Goal: Task Accomplishment & Management: Complete application form

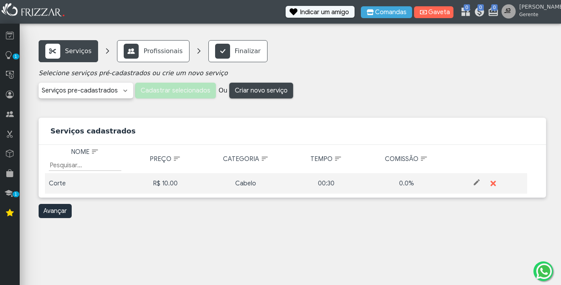
click at [162, 184] on div "R$ 10.00" at bounding box center [165, 183] width 73 height 9
click at [172, 180] on div "R$ 10.00" at bounding box center [165, 183] width 73 height 9
click at [476, 184] on span at bounding box center [477, 183] width 8 height 8
click at [136, 184] on input "10.00" at bounding box center [165, 183] width 73 height 11
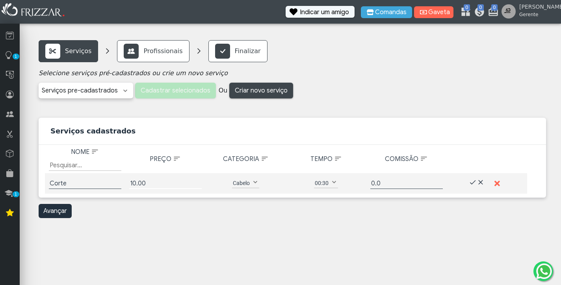
click at [137, 184] on input "10.00" at bounding box center [165, 183] width 73 height 11
click at [89, 180] on input "Corte" at bounding box center [85, 183] width 73 height 11
click at [74, 182] on input "Corte maquina" at bounding box center [85, 183] width 73 height 11
click at [75, 182] on input "Corte maquina" at bounding box center [85, 183] width 73 height 11
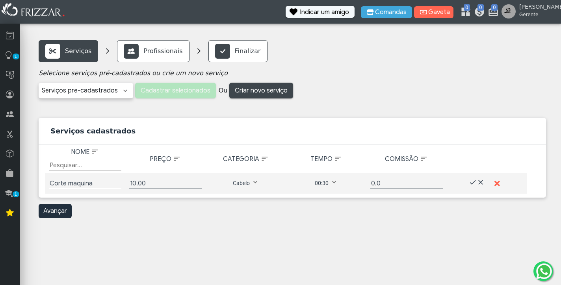
click at [74, 182] on input "Corte maquina" at bounding box center [85, 183] width 73 height 11
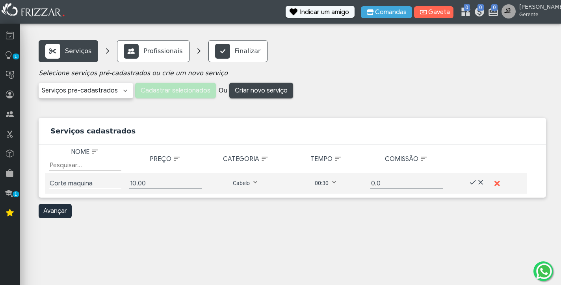
click at [74, 182] on input "Corte maquina" at bounding box center [85, 183] width 73 height 11
click at [101, 184] on input "Corte maquina" at bounding box center [85, 183] width 73 height 11
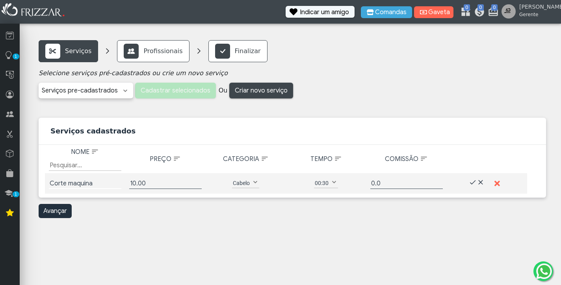
click at [75, 185] on input "Corte maquina" at bounding box center [85, 183] width 73 height 11
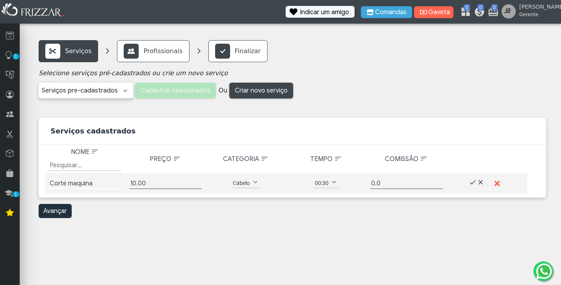
click at [75, 185] on input "Corte maquina" at bounding box center [85, 183] width 73 height 11
click at [107, 185] on input "Corte maquina" at bounding box center [85, 183] width 73 height 11
type input "Corte máquina"
click at [135, 182] on input "10.00" at bounding box center [165, 183] width 73 height 11
type input "50.00"
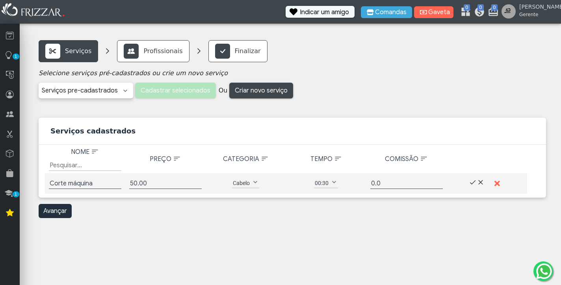
click at [255, 182] on span at bounding box center [255, 183] width 8 height 8
click at [278, 172] on th "Categoria" at bounding box center [246, 159] width 80 height 28
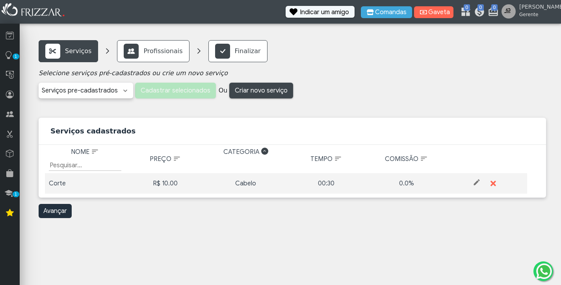
click at [408, 186] on div "0.0%" at bounding box center [406, 183] width 73 height 9
click at [404, 181] on div "0.0%" at bounding box center [406, 183] width 73 height 9
click at [481, 182] on td "ui-button" at bounding box center [487, 183] width 80 height 20
click at [476, 181] on span at bounding box center [477, 183] width 8 height 8
click at [100, 182] on input "Corte" at bounding box center [85, 183] width 73 height 11
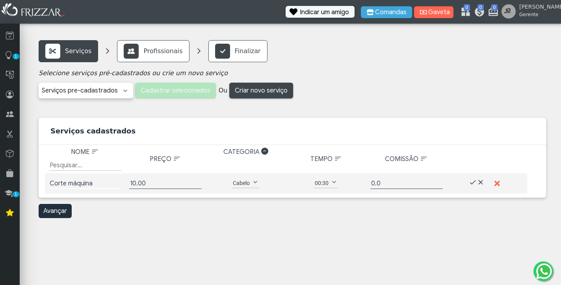
type input "Corte máquina"
click at [133, 185] on input "10.00" at bounding box center [165, 183] width 73 height 11
type input "50.00"
click at [377, 184] on input "0.0" at bounding box center [406, 183] width 73 height 11
click at [411, 184] on input "40" at bounding box center [406, 183] width 73 height 11
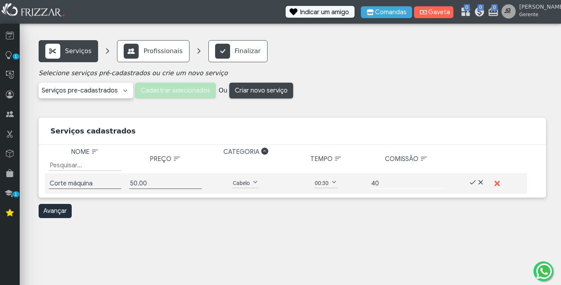
type input "40"
click at [473, 183] on span at bounding box center [473, 183] width 8 height 8
click at [125, 91] on span at bounding box center [125, 91] width 8 height 8
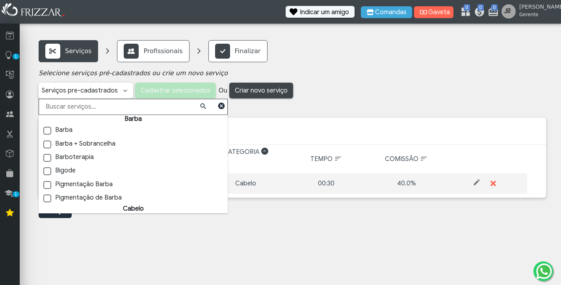
scroll to position [0, 0]
click at [46, 130] on span at bounding box center [47, 131] width 8 height 8
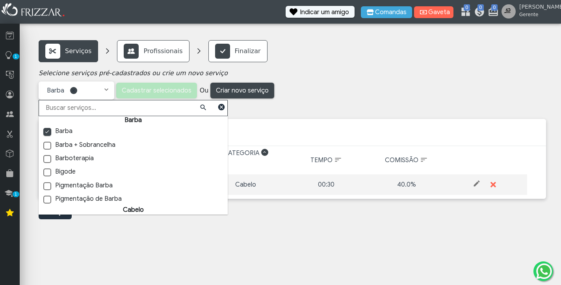
scroll to position [4, 2]
click at [46, 145] on span at bounding box center [47, 146] width 8 height 8
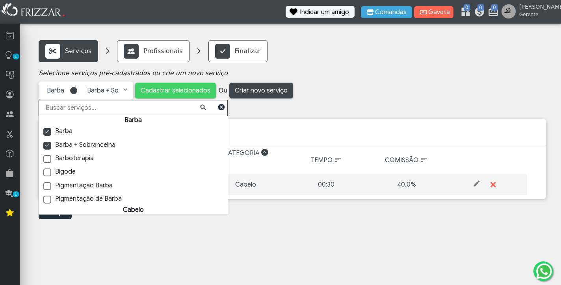
click at [48, 158] on span at bounding box center [47, 159] width 8 height 8
click at [48, 175] on span at bounding box center [47, 173] width 8 height 8
click at [46, 187] on span at bounding box center [47, 186] width 8 height 8
click at [48, 200] on span at bounding box center [47, 200] width 8 height 8
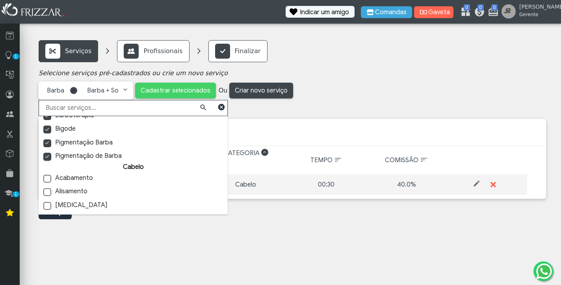
scroll to position [46, 0]
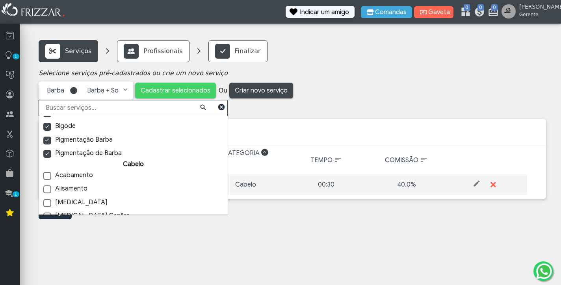
click at [48, 140] on span at bounding box center [46, 140] width 7 height 7
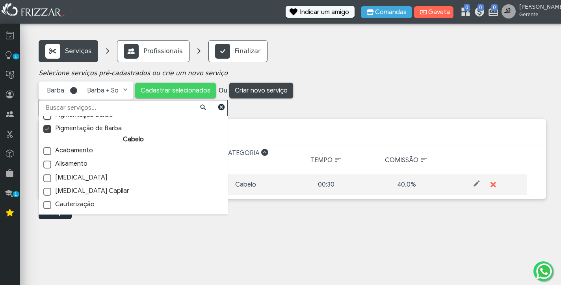
scroll to position [90, 0]
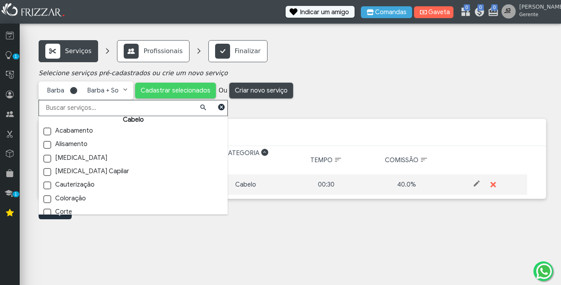
click at [46, 130] on span at bounding box center [47, 132] width 8 height 8
click at [46, 145] on span at bounding box center [47, 145] width 8 height 8
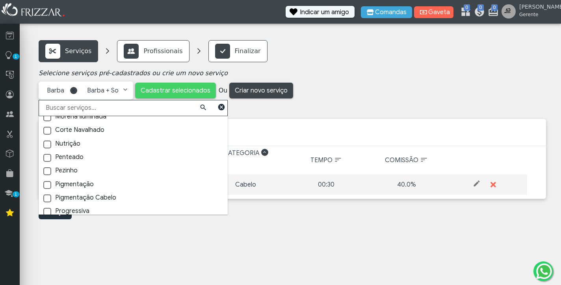
scroll to position [325, 0]
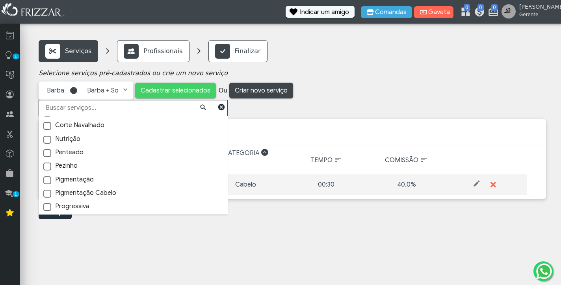
click at [48, 151] on span at bounding box center [47, 153] width 8 height 8
click at [48, 163] on span at bounding box center [47, 167] width 8 height 8
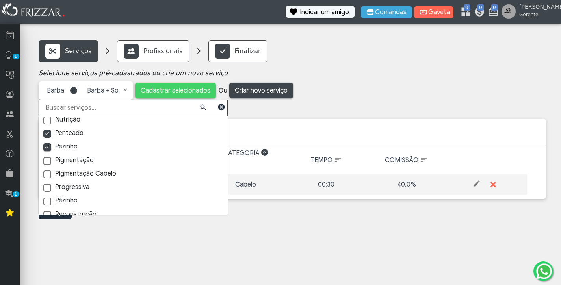
scroll to position [352, 0]
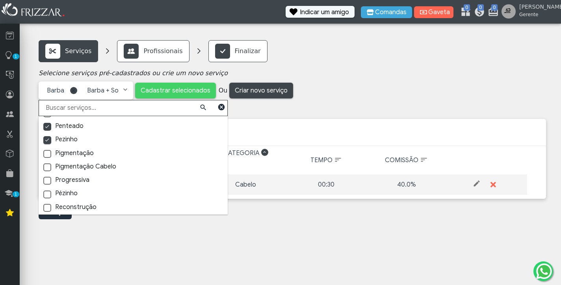
click at [49, 164] on span at bounding box center [47, 168] width 8 height 8
click at [48, 164] on span at bounding box center [47, 168] width 8 height 8
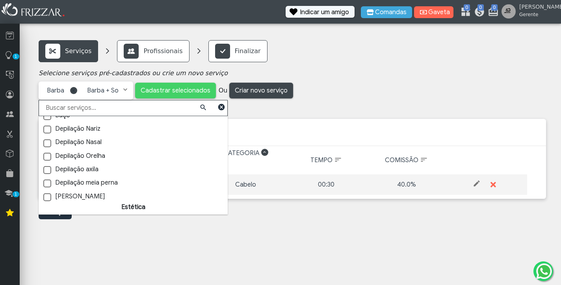
scroll to position [542, 0]
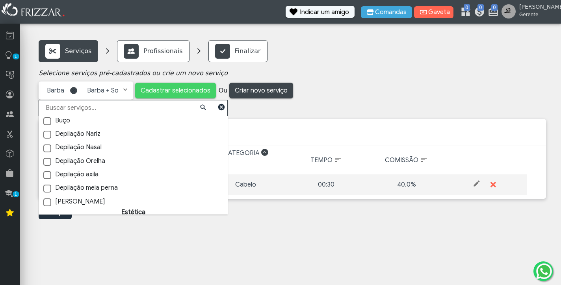
click at [47, 158] on span at bounding box center [47, 162] width 8 height 8
click at [47, 145] on span at bounding box center [47, 149] width 8 height 8
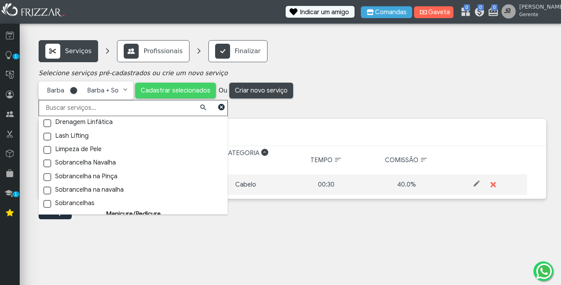
scroll to position [665, 0]
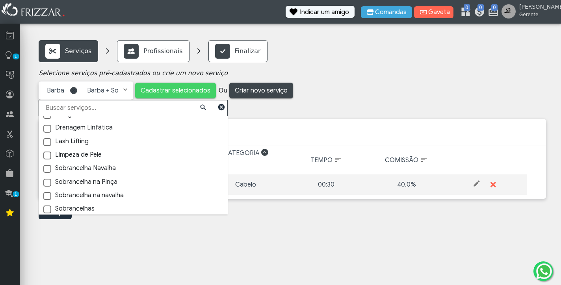
click at [47, 206] on span at bounding box center [47, 210] width 8 height 8
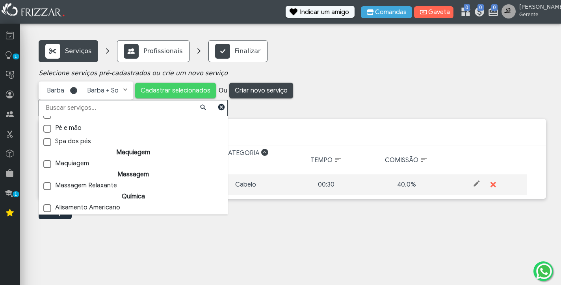
scroll to position [903, 0]
click at [47, 219] on span at bounding box center [47, 223] width 8 height 8
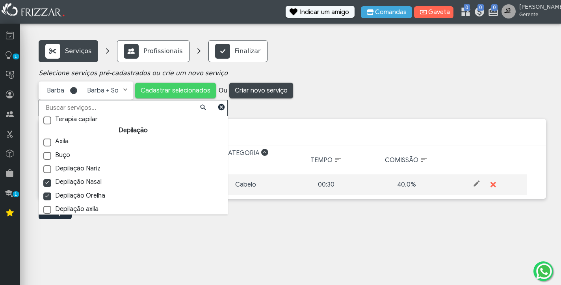
scroll to position [504, 0]
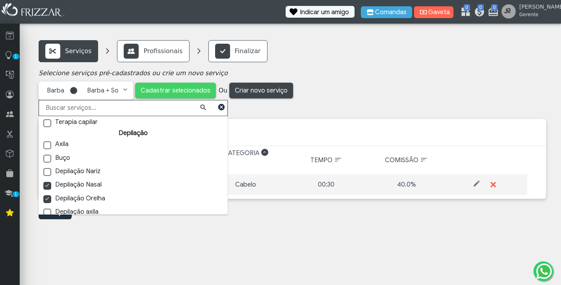
click at [46, 182] on span at bounding box center [46, 185] width 7 height 7
click at [47, 168] on span at bounding box center [47, 172] width 8 height 8
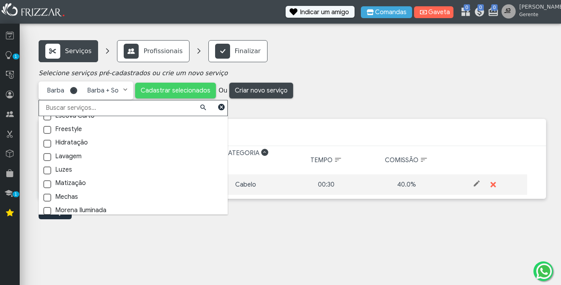
scroll to position [216, 0]
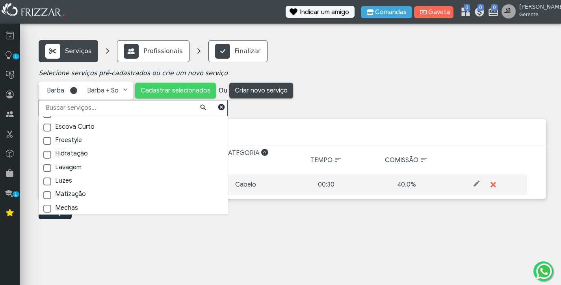
click at [48, 151] on span at bounding box center [47, 155] width 8 height 8
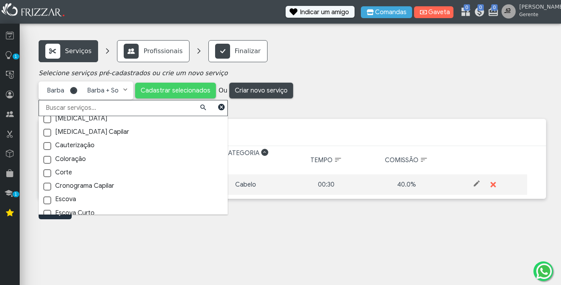
scroll to position [131, 0]
click at [46, 154] on span at bounding box center [47, 158] width 8 height 8
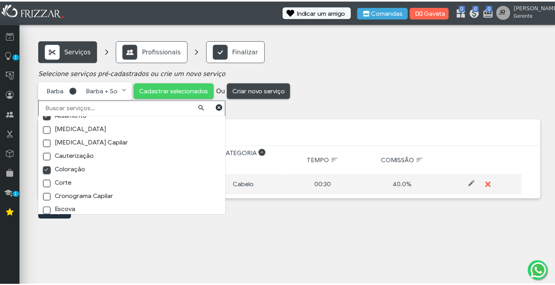
scroll to position [128, 0]
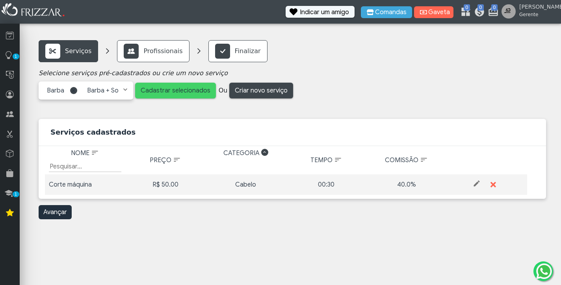
click at [187, 88] on span "Cadastrar selecionados" at bounding box center [176, 91] width 70 height 12
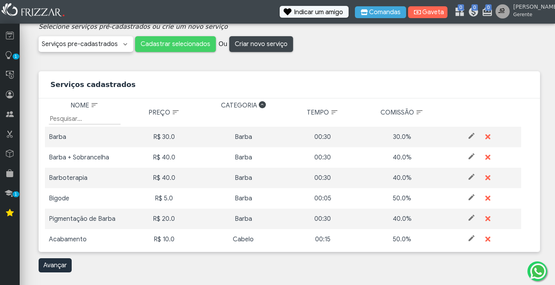
scroll to position [46, 0]
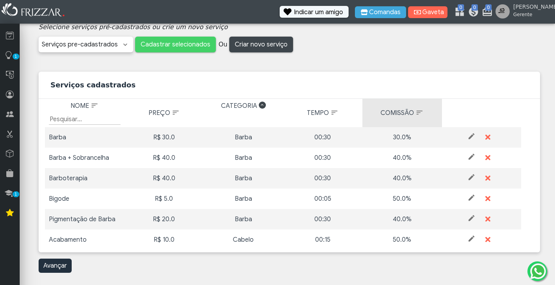
click at [416, 115] on span "Comissão: activate to sort column ascending" at bounding box center [420, 113] width 8 height 8
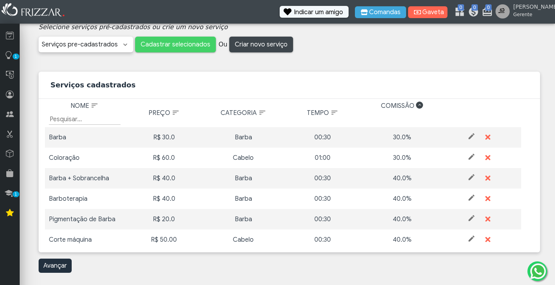
click at [416, 105] on span "Comissão: activate to sort column descending" at bounding box center [419, 105] width 7 height 7
click at [416, 105] on span "Comissão: activate to sort column ascending" at bounding box center [419, 105] width 7 height 7
click at [416, 105] on span "Comissão: activate to sort column descending" at bounding box center [419, 105] width 7 height 7
click at [416, 105] on span "Comissão: activate to sort column ascending" at bounding box center [419, 105] width 7 height 7
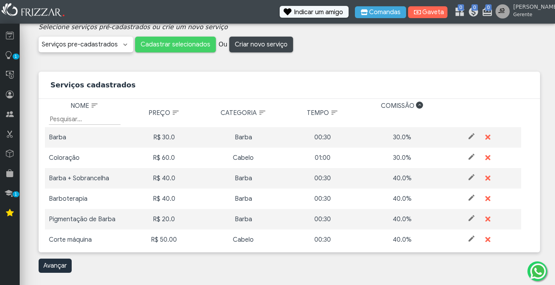
click at [394, 137] on div "30.0%" at bounding box center [402, 137] width 72 height 9
click at [468, 136] on span at bounding box center [472, 136] width 8 height 8
click at [135, 138] on input "30.0" at bounding box center [164, 137] width 72 height 11
click at [133, 137] on input "30.0" at bounding box center [164, 137] width 72 height 11
click at [80, 138] on input "Barba" at bounding box center [85, 137] width 72 height 11
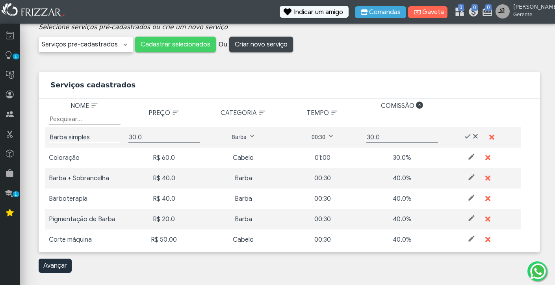
type input "Barba simples"
click at [132, 136] on input "30.0" at bounding box center [164, 137] width 72 height 11
type input "45.0"
click at [366, 137] on input "30.0" at bounding box center [402, 137] width 72 height 11
type input "40.0"
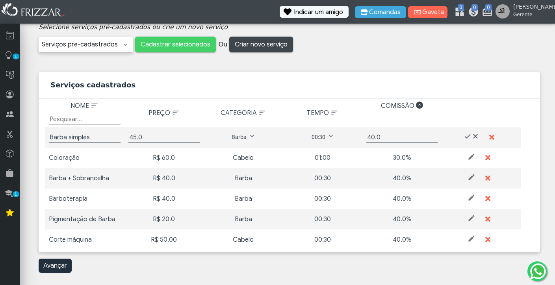
click at [464, 135] on span at bounding box center [468, 136] width 8 height 8
click at [164, 157] on div "R$ 60.0" at bounding box center [164, 157] width 72 height 9
click at [468, 157] on span at bounding box center [472, 157] width 8 height 8
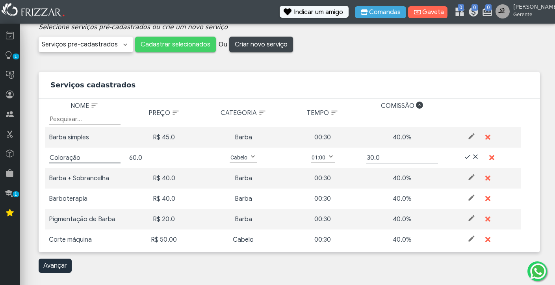
click at [132, 159] on input "60.0" at bounding box center [164, 157] width 72 height 11
type input "50.0"
click at [464, 157] on span at bounding box center [468, 157] width 8 height 8
click at [83, 177] on div "Barba + Sobrancelha" at bounding box center [85, 178] width 72 height 9
click at [49, 178] on div "Barba + Sobrancelha" at bounding box center [85, 178] width 72 height 9
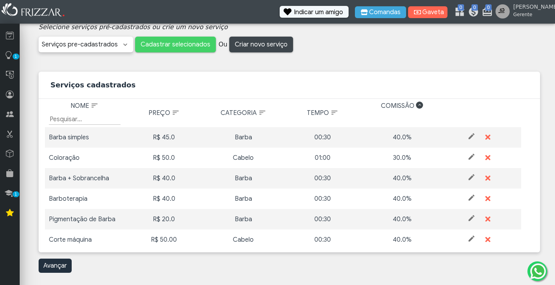
click at [468, 179] on span at bounding box center [472, 177] width 8 height 8
click at [50, 178] on input "Barba + Sobrancelha" at bounding box center [85, 178] width 72 height 11
type input "Corte + Barba + Sobrancelha"
click at [132, 176] on input "40.0" at bounding box center [164, 178] width 72 height 11
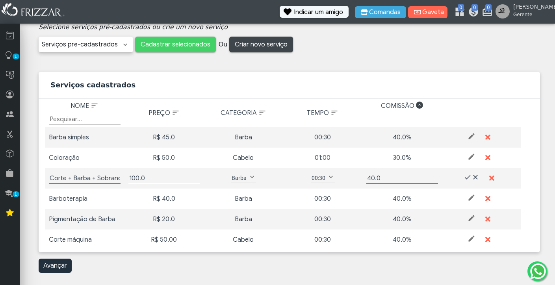
type input "100.0"
click at [251, 176] on span at bounding box center [252, 177] width 8 height 8
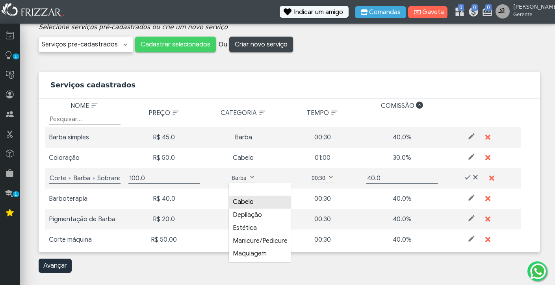
click at [251, 204] on li "Cabelo" at bounding box center [260, 202] width 62 height 13
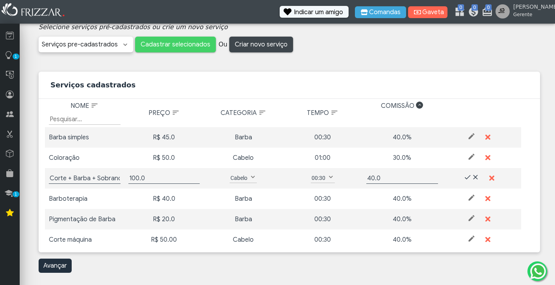
scroll to position [5, 40]
click at [327, 175] on span at bounding box center [331, 177] width 8 height 8
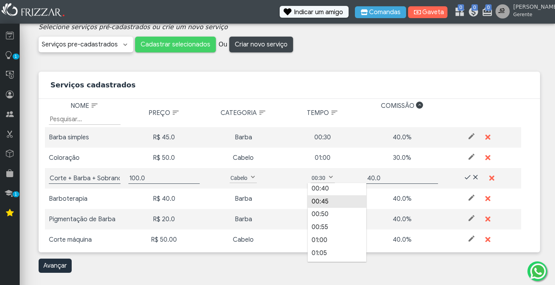
click at [324, 201] on li "00:45" at bounding box center [337, 201] width 59 height 13
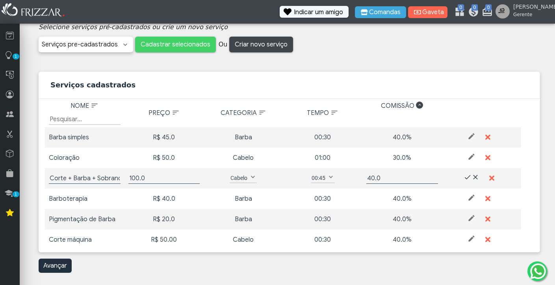
scroll to position [0, 0]
click at [321, 158] on div "01:00" at bounding box center [323, 157] width 72 height 9
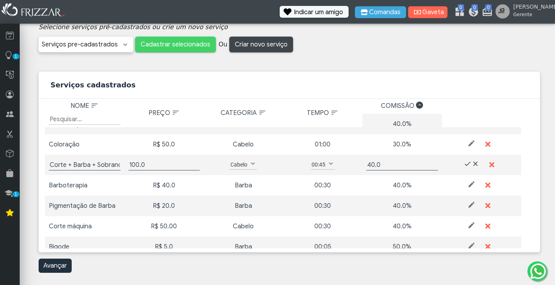
scroll to position [17, 0]
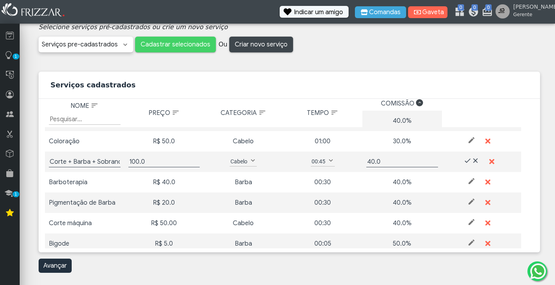
click at [464, 160] on span at bounding box center [468, 161] width 8 height 8
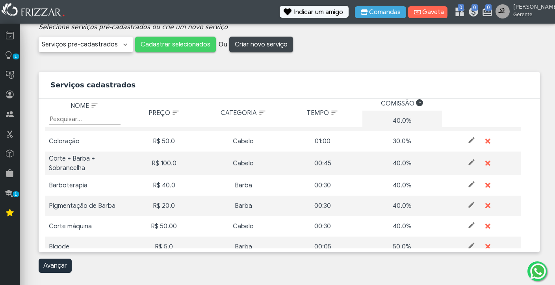
click at [165, 187] on div "R$ 40.0" at bounding box center [164, 185] width 72 height 9
click at [468, 183] on span at bounding box center [472, 184] width 8 height 8
click at [131, 186] on input "40.0" at bounding box center [164, 185] width 72 height 11
type input "80.0"
click at [327, 181] on span at bounding box center [331, 184] width 8 height 8
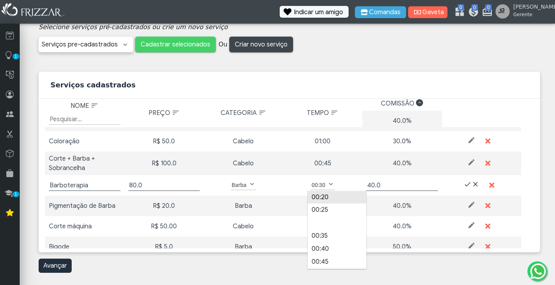
scroll to position [59, 0]
click at [320, 251] on li "00:45" at bounding box center [337, 253] width 59 height 13
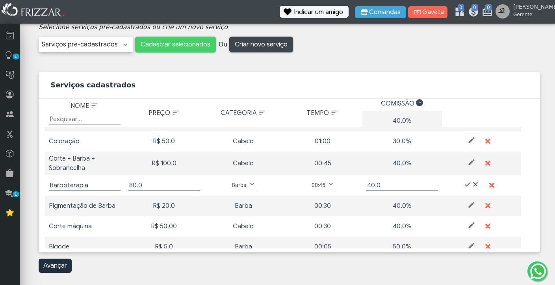
click at [464, 183] on span at bounding box center [468, 184] width 8 height 8
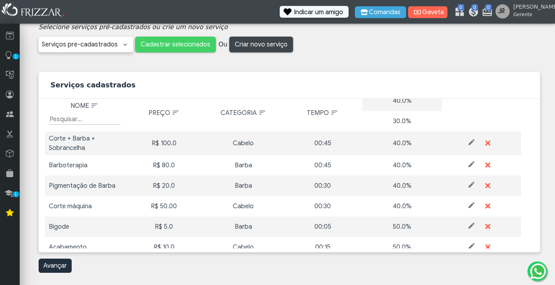
scroll to position [35, 0]
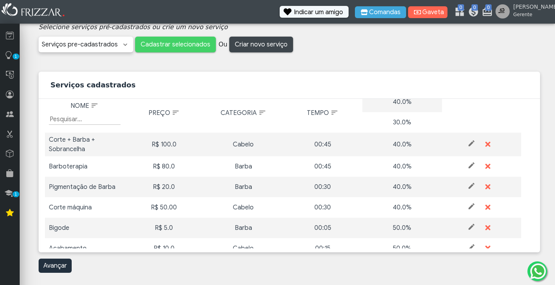
click at [468, 185] on span at bounding box center [472, 186] width 8 height 8
click at [367, 187] on input "40.0" at bounding box center [402, 187] width 72 height 11
type input "30.0"
click at [464, 184] on span at bounding box center [468, 186] width 8 height 8
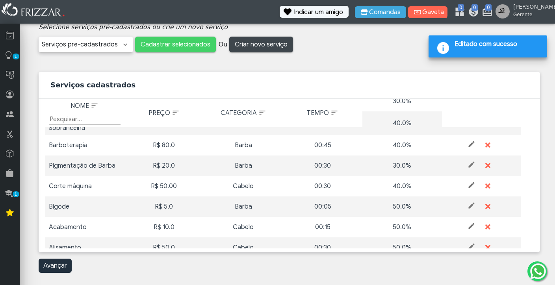
scroll to position [59, 0]
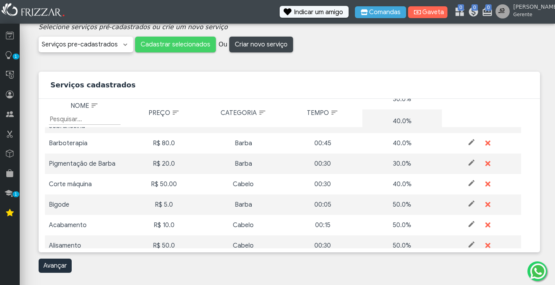
click at [468, 163] on span at bounding box center [472, 163] width 8 height 8
click at [368, 164] on input "30.0" at bounding box center [402, 163] width 72 height 11
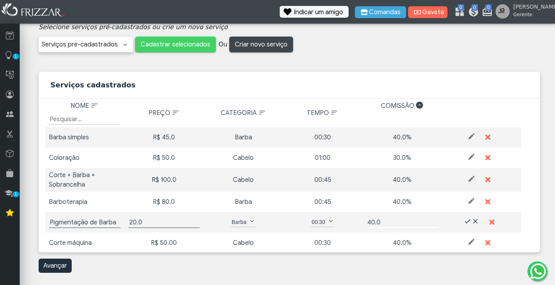
scroll to position [0, 0]
type input "40.0"
click at [468, 155] on span at bounding box center [472, 157] width 8 height 8
click at [368, 158] on input "30.0" at bounding box center [402, 157] width 72 height 11
type input "40.0"
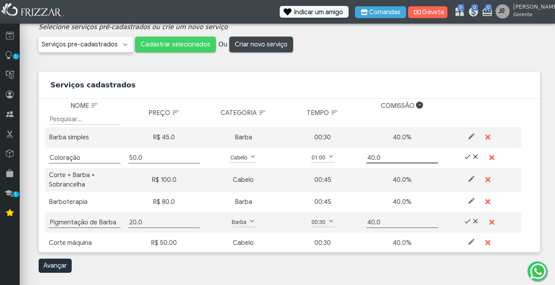
click at [464, 157] on span at bounding box center [468, 157] width 8 height 8
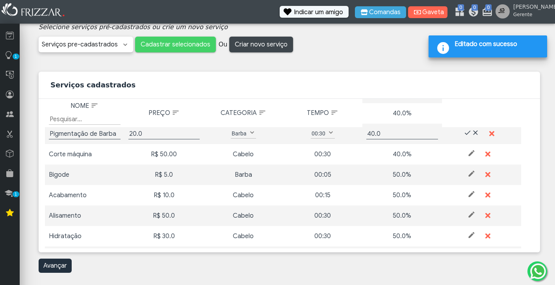
scroll to position [89, 0]
click at [464, 130] on span at bounding box center [468, 132] width 8 height 8
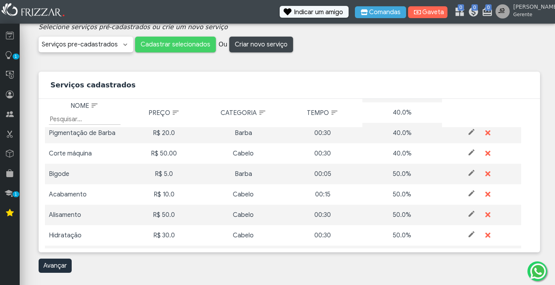
click at [391, 172] on div "50.0%" at bounding box center [402, 173] width 72 height 9
click at [393, 172] on div "50.0%" at bounding box center [402, 173] width 72 height 9
click at [468, 174] on span at bounding box center [472, 173] width 8 height 8
click at [367, 173] on input "50.0" at bounding box center [402, 174] width 72 height 11
type input "40.0"
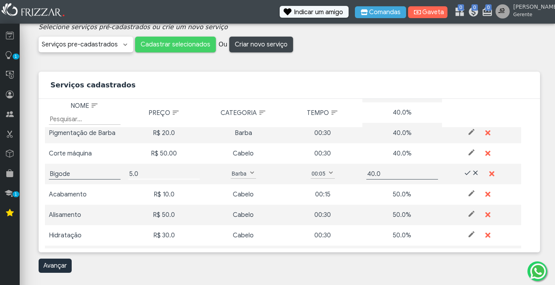
click at [130, 173] on input "5.0" at bounding box center [164, 174] width 72 height 11
type input "10.0"
click at [328, 171] on span at bounding box center [331, 173] width 8 height 8
click at [324, 209] on li "00:10" at bounding box center [337, 211] width 59 height 13
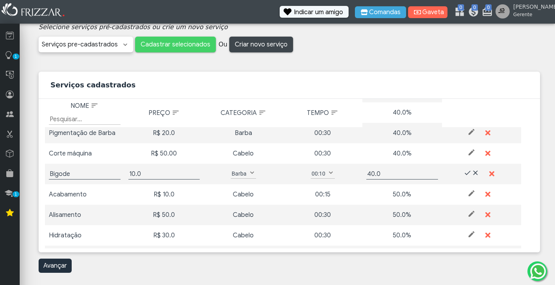
scroll to position [5, 40]
click at [464, 172] on span at bounding box center [468, 173] width 8 height 8
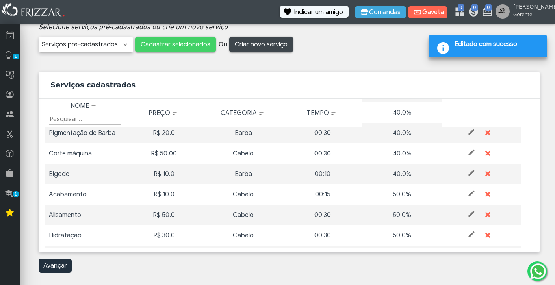
click at [164, 193] on div "R$ 10.0" at bounding box center [164, 194] width 72 height 9
click at [468, 195] on span at bounding box center [472, 194] width 8 height 8
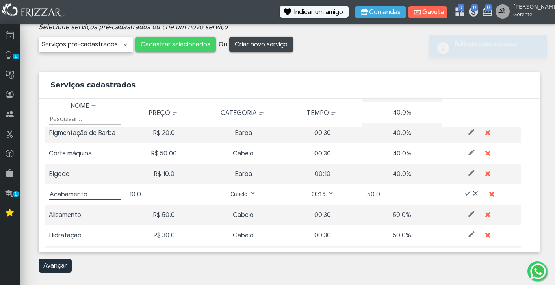
click at [366, 193] on input "50.0" at bounding box center [402, 194] width 72 height 11
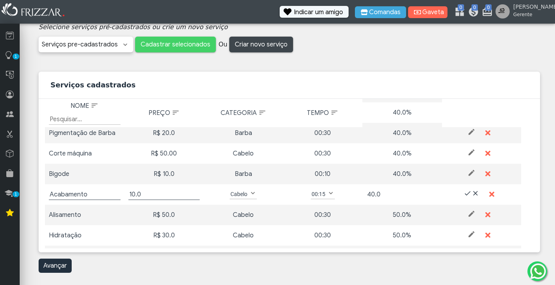
type input "40.0"
click at [130, 195] on input "10.0" at bounding box center [164, 194] width 72 height 11
type input "20.0"
click at [464, 193] on span at bounding box center [468, 194] width 8 height 8
click at [468, 212] on span at bounding box center [472, 214] width 8 height 8
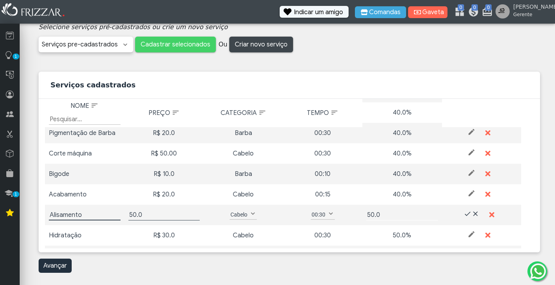
click at [367, 215] on input "50.0" at bounding box center [402, 215] width 72 height 11
type input "40.0"
click at [465, 212] on span at bounding box center [468, 214] width 8 height 8
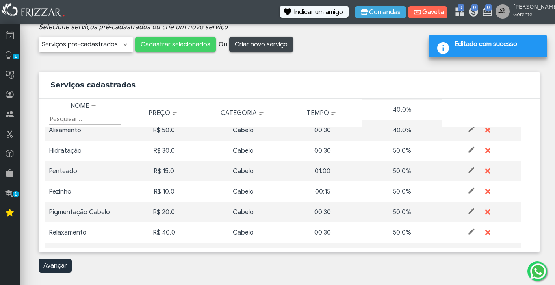
scroll to position [151, 0]
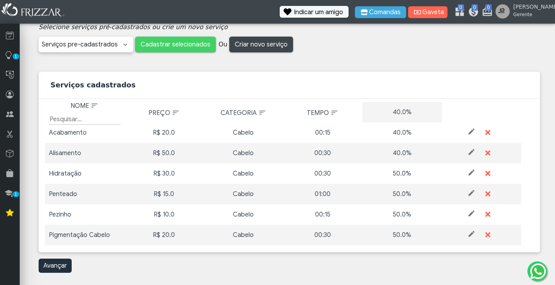
click at [468, 172] on span at bounding box center [472, 173] width 8 height 8
click at [366, 171] on input "50.0" at bounding box center [402, 173] width 72 height 11
type input "40.0"
click at [464, 173] on span at bounding box center [468, 173] width 8 height 8
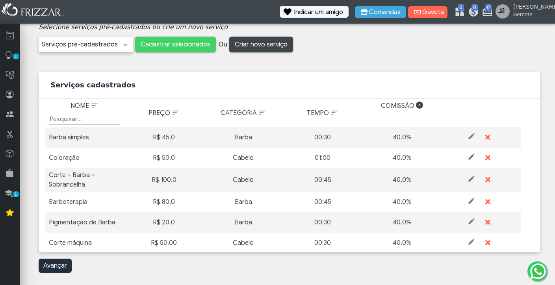
scroll to position [0, 0]
click at [260, 113] on span "Categoria: activate to sort column ascending" at bounding box center [262, 113] width 8 height 8
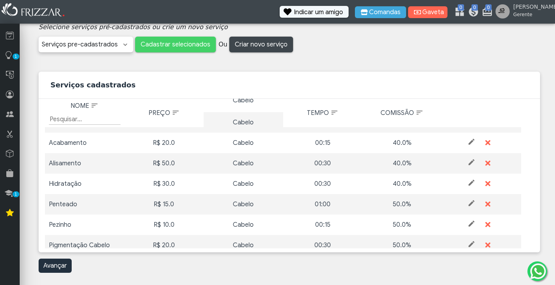
scroll to position [142, 0]
click at [166, 203] on div "R$ 15.0" at bounding box center [164, 203] width 72 height 9
click at [468, 203] on span at bounding box center [472, 203] width 8 height 8
click at [366, 203] on input "50.0" at bounding box center [402, 203] width 72 height 11
type input "40.0"
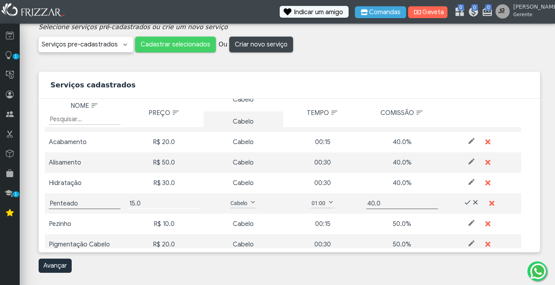
click at [130, 203] on input "15.0" at bounding box center [164, 203] width 72 height 11
type input "30.0"
click at [464, 200] on span at bounding box center [468, 203] width 8 height 8
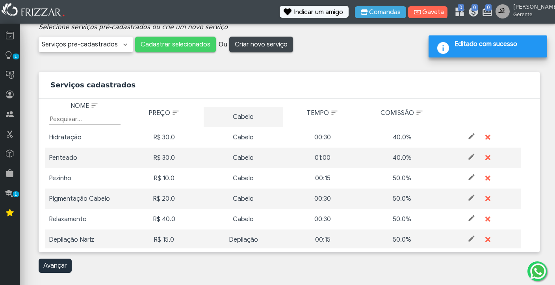
scroll to position [189, 0]
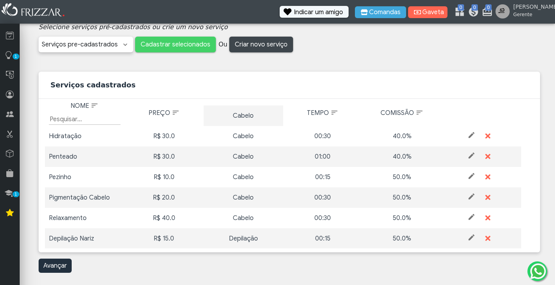
click at [468, 173] on span at bounding box center [472, 176] width 8 height 8
click at [368, 178] on input "50.0" at bounding box center [402, 177] width 72 height 11
type input "40.0"
click at [133, 179] on input "10.0" at bounding box center [164, 177] width 72 height 11
type input "15.0"
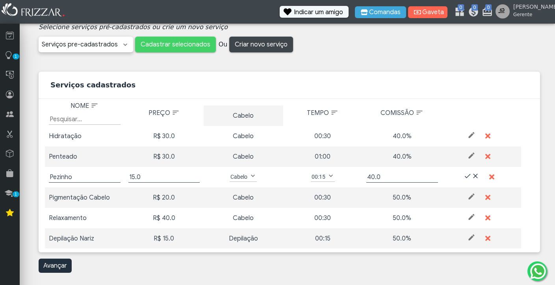
click at [464, 174] on span at bounding box center [468, 176] width 8 height 8
click at [163, 197] on div "R$ 20.0" at bounding box center [164, 197] width 72 height 9
click at [468, 196] on span at bounding box center [472, 197] width 8 height 8
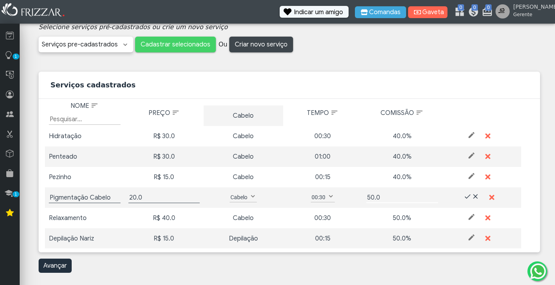
click at [366, 198] on input "50.0" at bounding box center [402, 197] width 72 height 11
type input "40.0"
click at [131, 197] on input "20.0" at bounding box center [164, 197] width 72 height 11
type input "30.0"
click at [464, 195] on span at bounding box center [468, 197] width 8 height 8
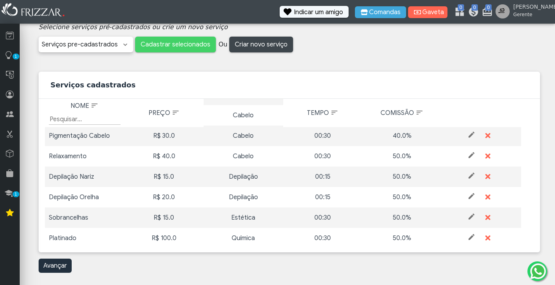
scroll to position [251, 0]
click at [468, 178] on span at bounding box center [472, 176] width 8 height 8
click at [53, 175] on input "Depilação Nariz" at bounding box center [85, 176] width 72 height 11
click at [52, 177] on input "epilação Nariz" at bounding box center [85, 176] width 72 height 11
type input "Epilação Nariz"
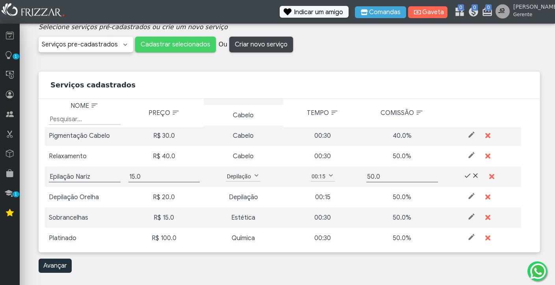
click at [53, 198] on div "Depilação Orelha" at bounding box center [85, 197] width 72 height 9
click at [367, 177] on input "50.0" at bounding box center [402, 176] width 72 height 11
type input "40.0"
click at [464, 176] on span at bounding box center [468, 176] width 8 height 8
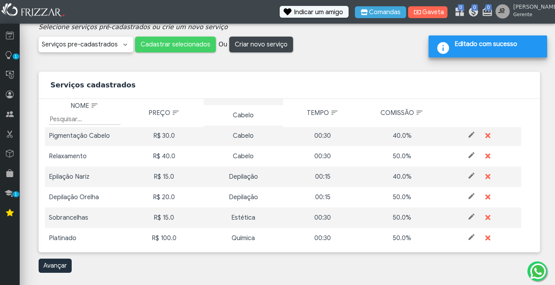
click at [468, 196] on span at bounding box center [472, 196] width 8 height 8
click at [367, 198] on input "50.0" at bounding box center [402, 197] width 72 height 11
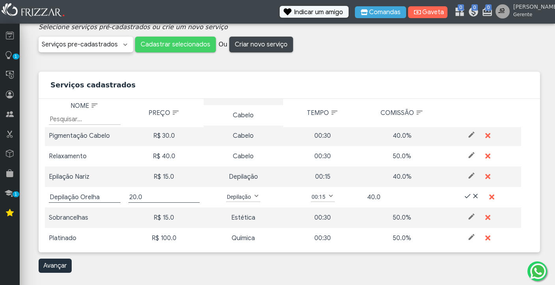
type input "40.0"
click at [132, 198] on input "20.0" at bounding box center [164, 197] width 72 height 11
type input "15.0"
click at [56, 197] on input "Depilação Orelha" at bounding box center [85, 197] width 72 height 11
type input "Epilação Orelha"
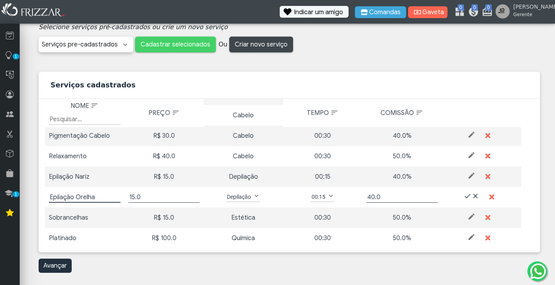
click at [464, 195] on span at bounding box center [468, 196] width 8 height 8
click at [468, 215] on span at bounding box center [472, 217] width 8 height 8
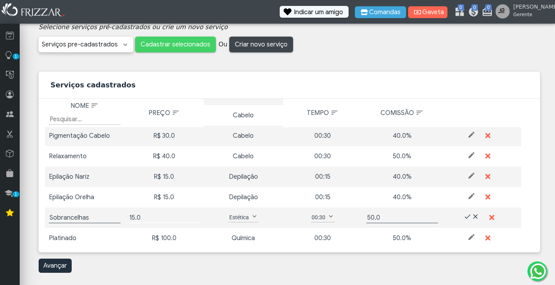
click at [130, 216] on input "15.0" at bounding box center [164, 217] width 72 height 11
type input "20.0"
click at [367, 219] on input "50.0" at bounding box center [402, 217] width 72 height 11
type input "40.0"
click at [327, 216] on span at bounding box center [331, 217] width 8 height 8
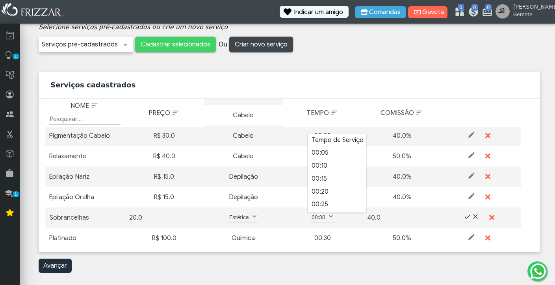
scroll to position [9, 0]
click at [334, 181] on li "00:20" at bounding box center [337, 182] width 59 height 13
click at [464, 216] on span at bounding box center [468, 217] width 8 height 8
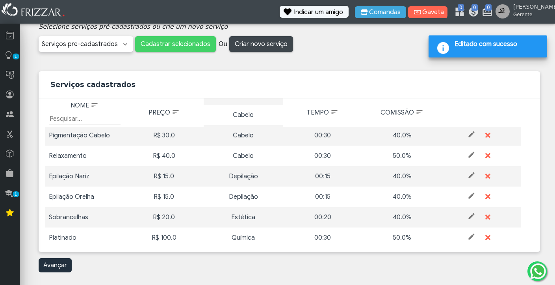
scroll to position [46, 0]
click at [468, 237] on span at bounding box center [472, 237] width 8 height 8
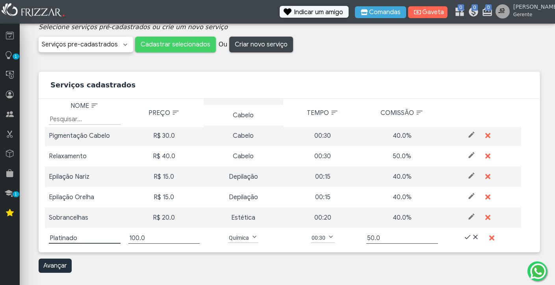
click at [327, 236] on span at bounding box center [331, 237] width 8 height 8
click at [326, 202] on li "02:00" at bounding box center [337, 208] width 59 height 13
click at [366, 238] on input "50.0" at bounding box center [402, 238] width 72 height 11
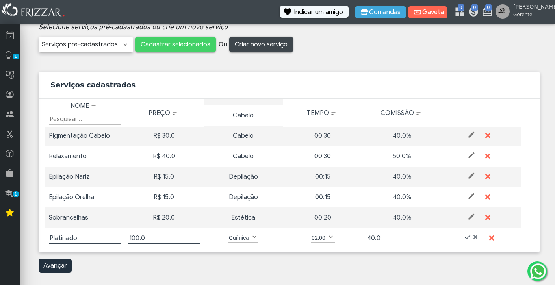
type input "40.0"
click at [136, 238] on input "100.0" at bounding box center [164, 238] width 72 height 11
type input "180.0"
click at [464, 235] on span at bounding box center [468, 237] width 8 height 8
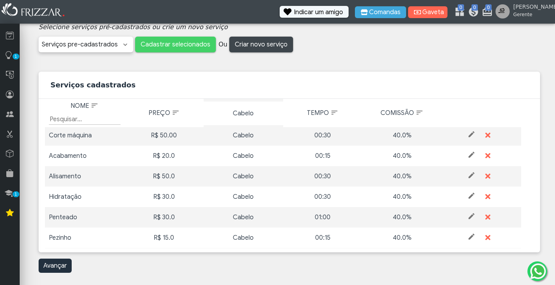
scroll to position [129, 0]
click at [468, 154] on span at bounding box center [472, 154] width 8 height 8
click at [73, 155] on input "Acabamento" at bounding box center [85, 155] width 72 height 11
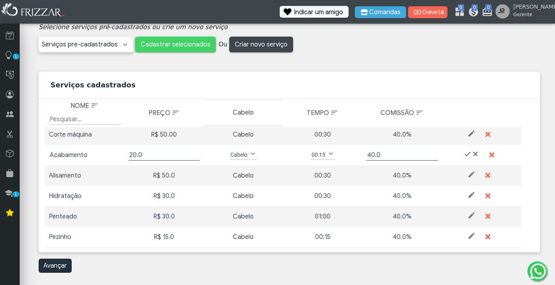
click at [88, 158] on input "Acabamento" at bounding box center [85, 155] width 72 height 11
type input "Acabamento (pezinho)"
click at [132, 155] on input "20.0" at bounding box center [164, 155] width 72 height 11
type input "15.0"
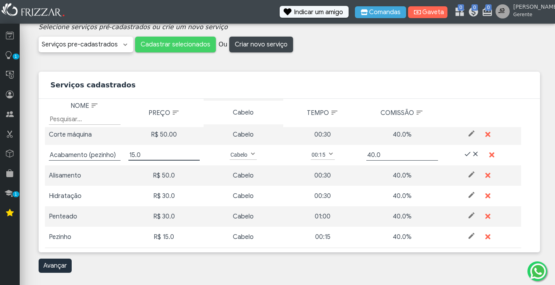
click at [464, 153] on span at bounding box center [468, 154] width 8 height 8
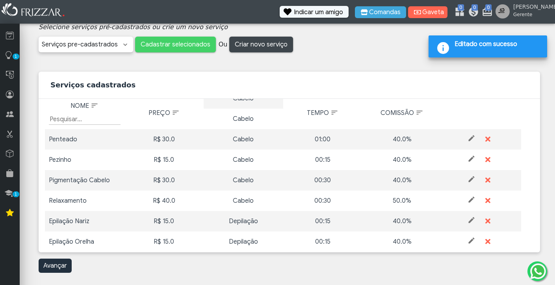
scroll to position [205, 0]
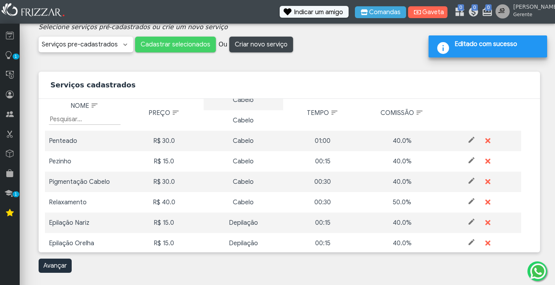
click at [468, 160] on span at bounding box center [472, 160] width 8 height 8
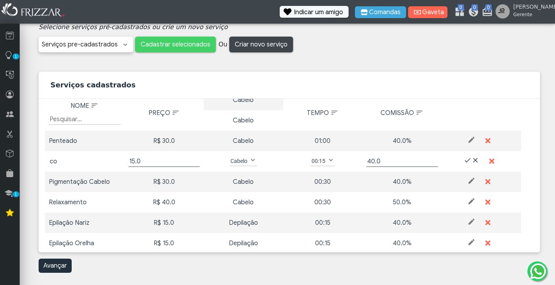
type input "c"
type input "Corte infantil"
click at [133, 162] on input "15.0" at bounding box center [164, 161] width 72 height 11
click at [128, 161] on input "15.0" at bounding box center [164, 161] width 72 height 11
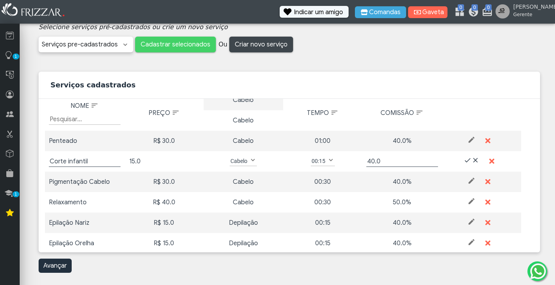
click at [128, 161] on input "15.0" at bounding box center [164, 161] width 72 height 11
drag, startPoint x: 128, startPoint y: 161, endPoint x: 133, endPoint y: 161, distance: 4.4
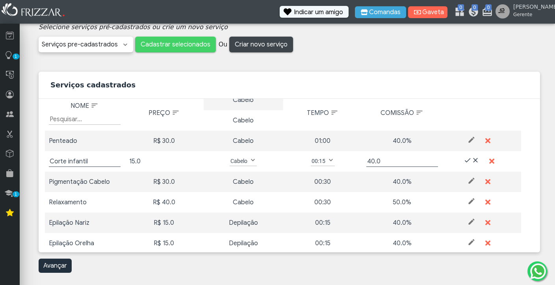
click at [133, 161] on input "15.0" at bounding box center [164, 161] width 72 height 11
type input "70.0"
click at [327, 157] on span at bounding box center [331, 160] width 8 height 8
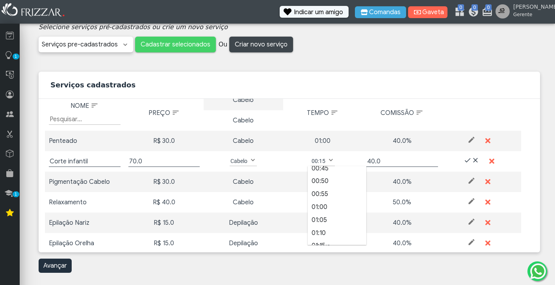
scroll to position [121, 0]
click at [322, 201] on li "01:00" at bounding box center [337, 207] width 59 height 13
click at [464, 158] on span at bounding box center [468, 160] width 8 height 8
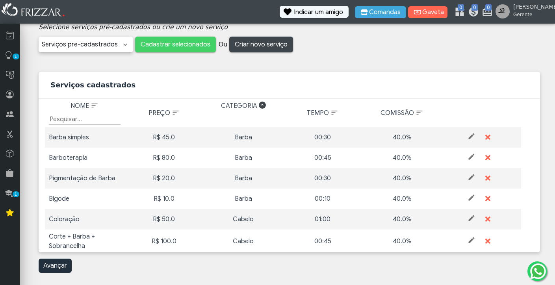
scroll to position [0, 0]
click at [125, 46] on span at bounding box center [125, 45] width 8 height 8
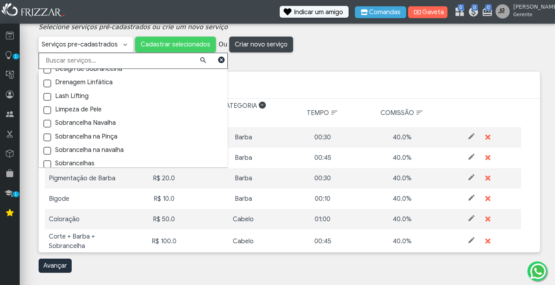
scroll to position [658, 0]
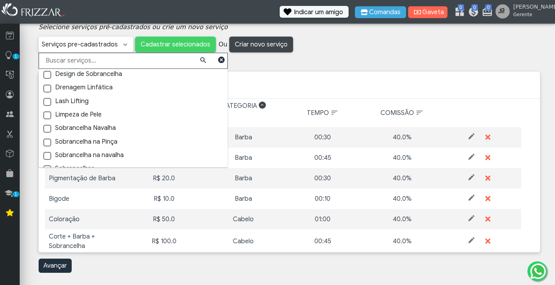
click at [47, 112] on span at bounding box center [47, 116] width 8 height 8
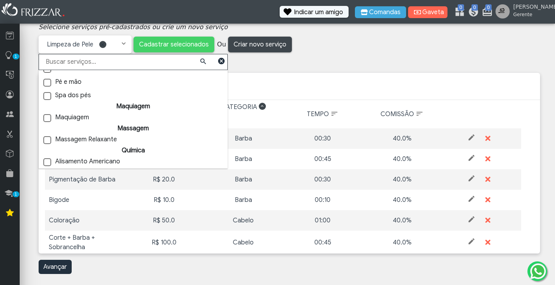
scroll to position [903, 0]
click at [158, 46] on span "Cadastrar selecionados" at bounding box center [174, 45] width 70 height 12
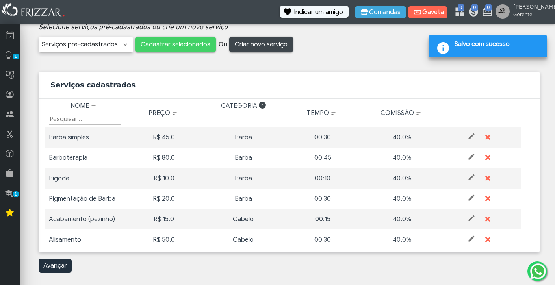
click at [234, 106] on span "Categoria" at bounding box center [239, 105] width 36 height 9
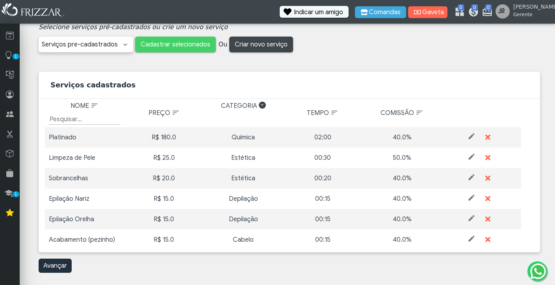
click at [233, 106] on span "Categoria" at bounding box center [239, 105] width 36 height 9
click at [468, 156] on span at bounding box center [472, 157] width 8 height 8
click at [368, 157] on input "50.0" at bounding box center [402, 157] width 72 height 11
type input "40.0"
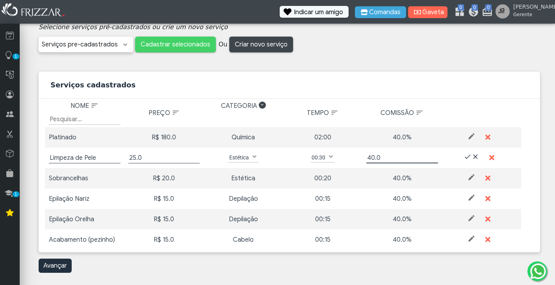
click at [464, 156] on span at bounding box center [468, 157] width 8 height 8
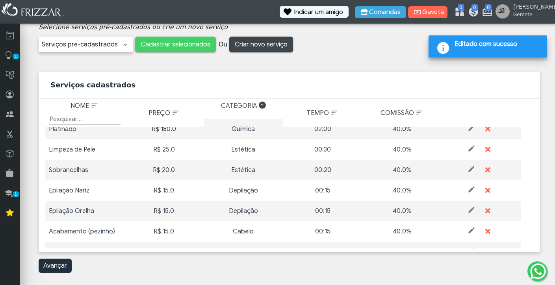
scroll to position [13, 0]
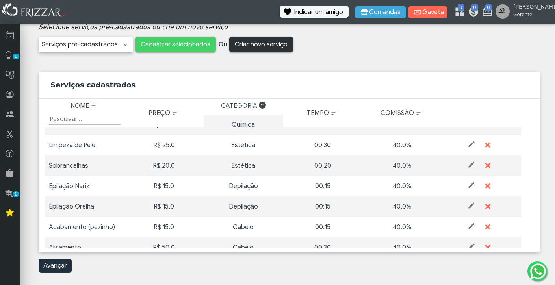
click at [271, 46] on span "Criar novo serviço" at bounding box center [261, 45] width 53 height 12
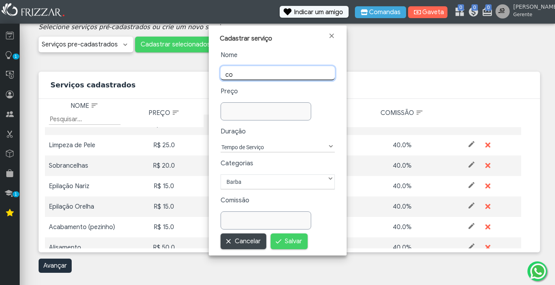
type input "c"
type input "Z"
type input "Corte + barba + pigmentação"
click at [257, 109] on input "text" at bounding box center [266, 111] width 91 height 18
type input "110,00"
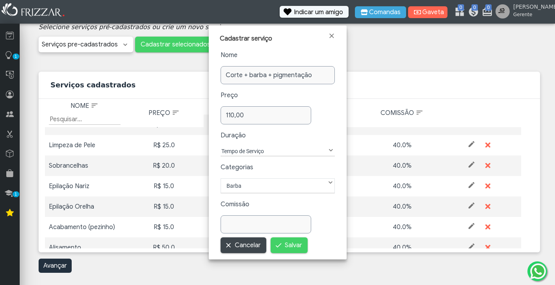
click at [257, 149] on label "Tempo de Serviço" at bounding box center [274, 151] width 106 height 9
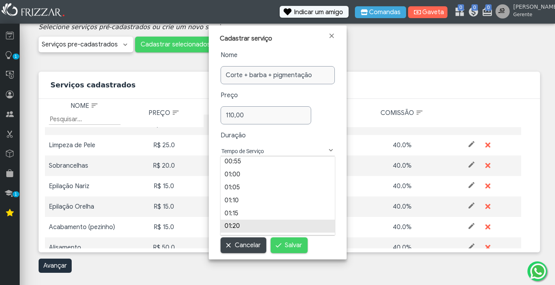
scroll to position [140, 0]
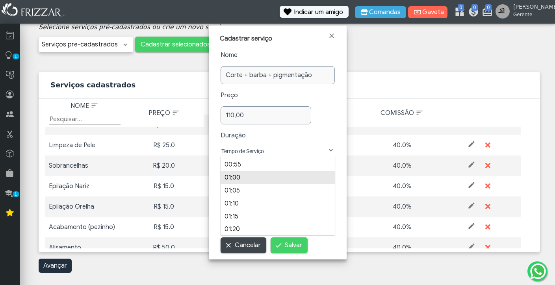
click at [236, 173] on li "01:00" at bounding box center [278, 177] width 114 height 13
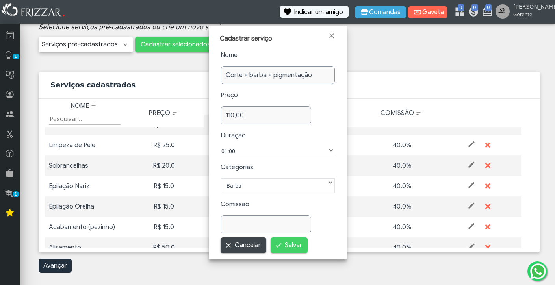
click at [245, 188] on label "Barba" at bounding box center [278, 185] width 104 height 9
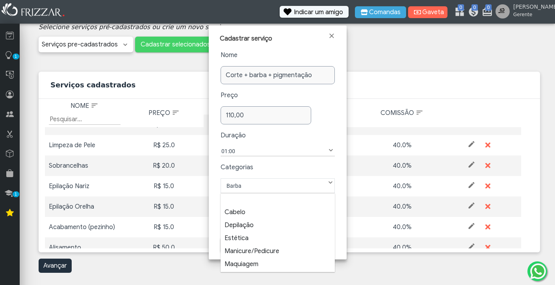
scroll to position [8, 40]
click at [244, 209] on li "Cabelo" at bounding box center [278, 212] width 114 height 13
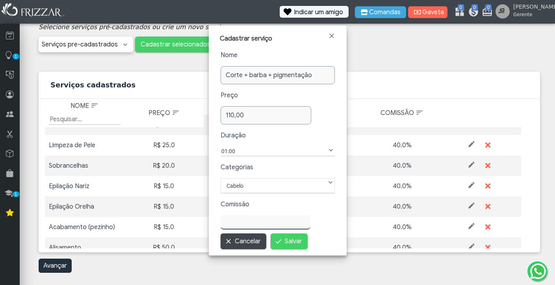
click at [244, 219] on input "text" at bounding box center [266, 223] width 90 height 14
type input "40,00"
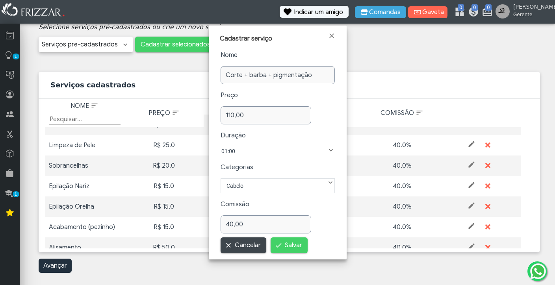
click at [322, 227] on span "40,00" at bounding box center [278, 225] width 114 height 18
click at [284, 245] on button "Salvar" at bounding box center [289, 246] width 37 height 16
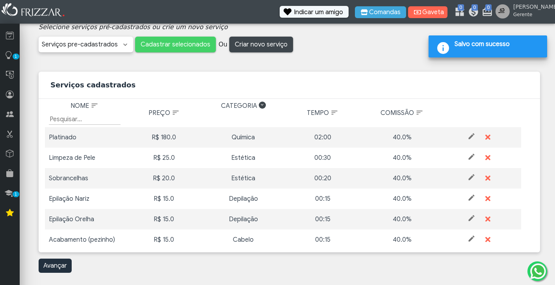
click at [253, 104] on span "Categoria" at bounding box center [239, 105] width 36 height 9
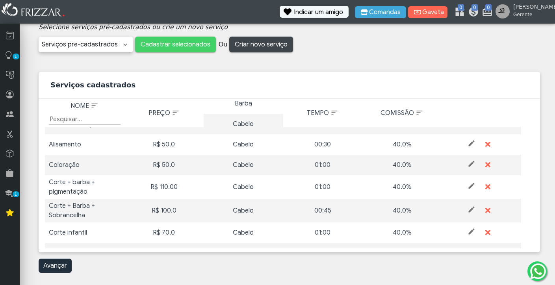
scroll to position [96, 0]
click at [247, 41] on span "Criar novo serviço" at bounding box center [261, 45] width 53 height 12
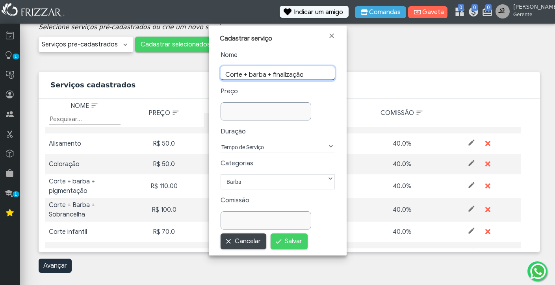
type input "Corte + barba + finalização"
click at [257, 104] on div "Nome Corte + barba + finalização Preço Duração Tempo de Serviço 00:05 00:10 00:…" at bounding box center [278, 139] width 114 height 179
type input "90,00"
click at [258, 146] on div "Nome Corte + barba + finalização Preço 90,00 Duração Tempo de Serviço 00:05 00:…" at bounding box center [278, 139] width 114 height 179
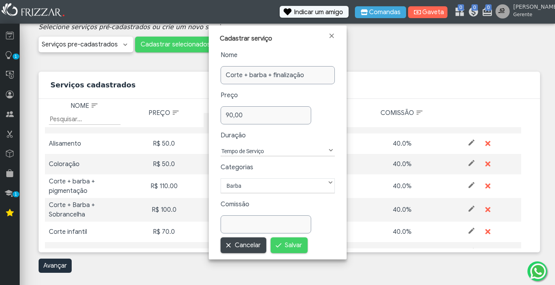
click at [257, 153] on label "Tempo de Serviço" at bounding box center [274, 151] width 106 height 9
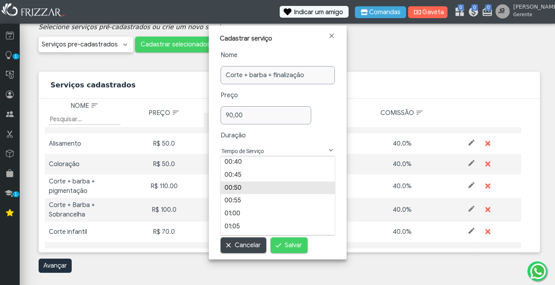
click at [237, 185] on li "00:50" at bounding box center [278, 188] width 114 height 13
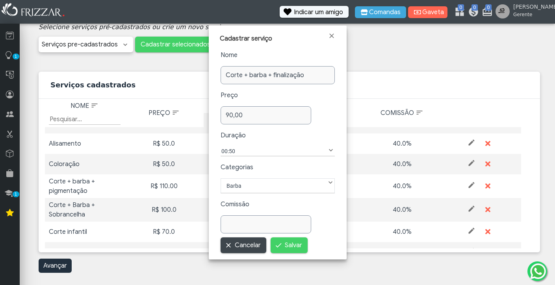
click at [251, 186] on label "Barba" at bounding box center [278, 185] width 104 height 9
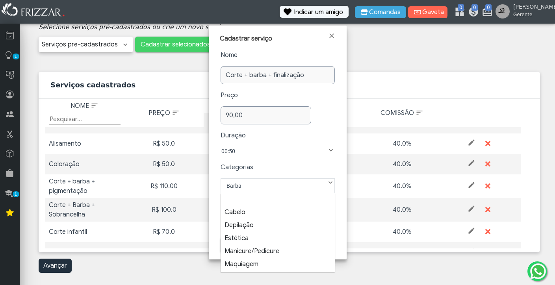
scroll to position [8, 40]
click at [243, 210] on li "Cabelo" at bounding box center [278, 212] width 114 height 13
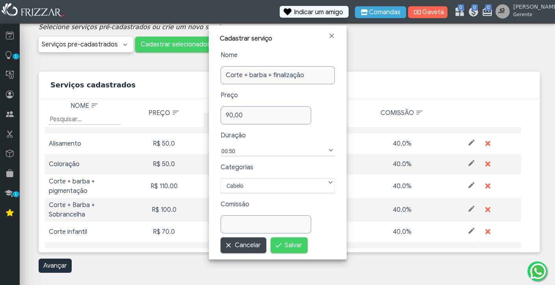
click at [242, 221] on input "text" at bounding box center [266, 225] width 91 height 18
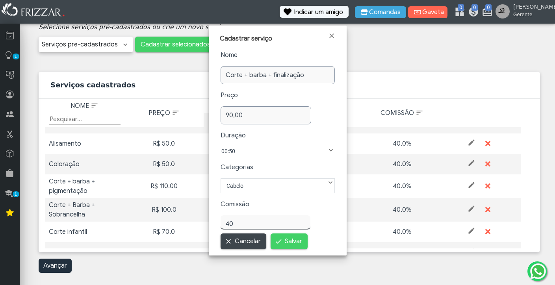
type input "40,00"
click at [325, 233] on form "Nome Corte + barba + finalização Preço 90,00 Duração Tempo de Serviço 00:05 00:…" at bounding box center [278, 149] width 114 height 199
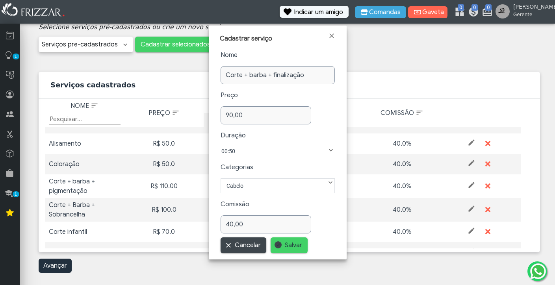
click at [288, 241] on span "Salvar" at bounding box center [293, 246] width 17 height 12
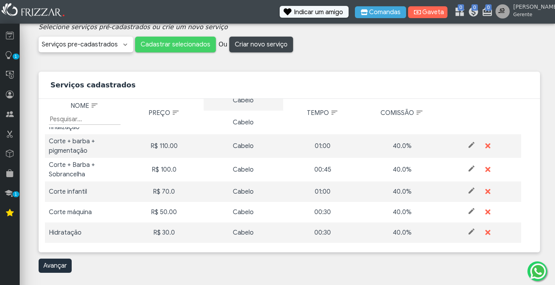
scroll to position [162, 0]
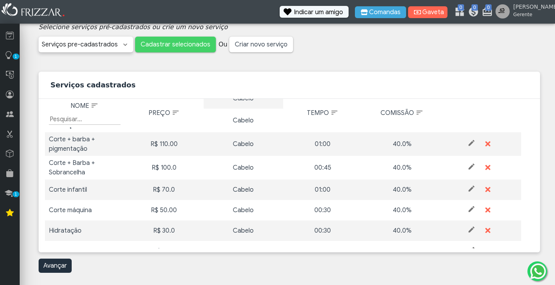
click at [269, 40] on span "Criar novo serviço" at bounding box center [261, 45] width 53 height 12
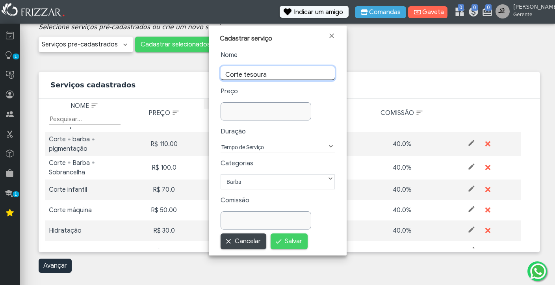
type input "Corte tesoura"
click at [252, 111] on input "text" at bounding box center [266, 111] width 91 height 18
type input "70,00"
click at [255, 147] on label "Tempo de Serviço" at bounding box center [274, 147] width 106 height 9
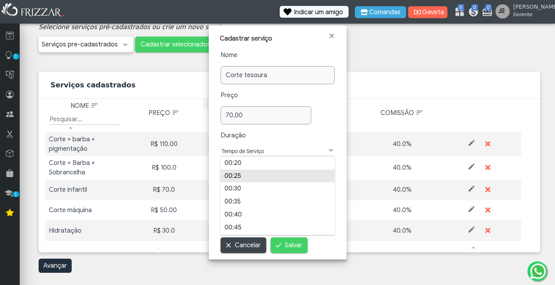
scroll to position [52, 0]
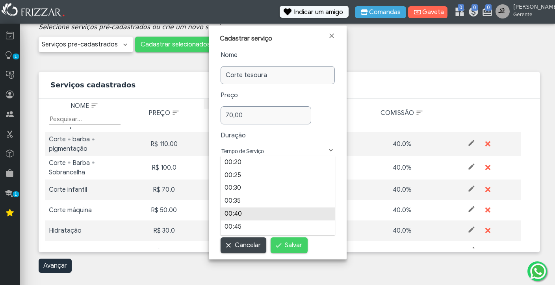
click at [238, 216] on li "00:40" at bounding box center [278, 214] width 114 height 13
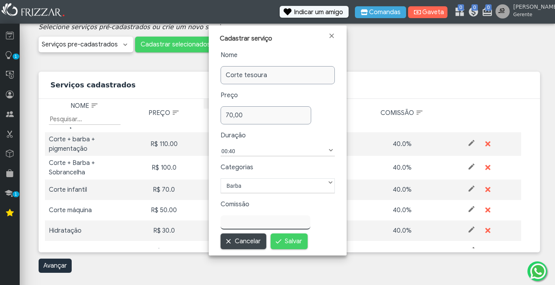
click at [235, 220] on input "text" at bounding box center [266, 223] width 90 height 14
type input "40,00"
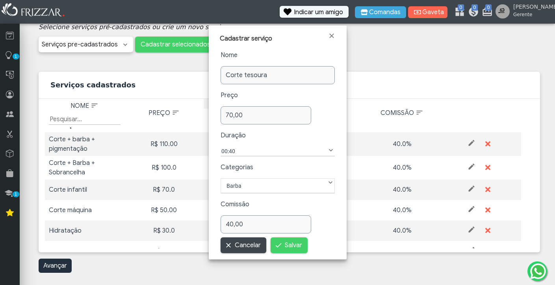
click at [315, 184] on label "Barba" at bounding box center [278, 185] width 104 height 9
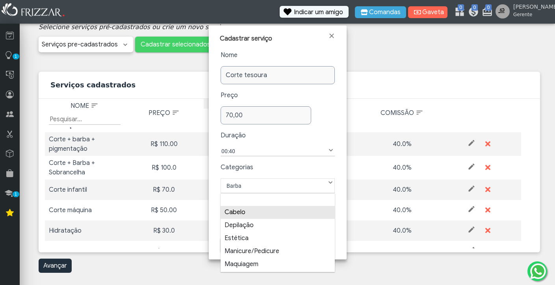
click at [250, 211] on li "Cabelo" at bounding box center [278, 212] width 114 height 13
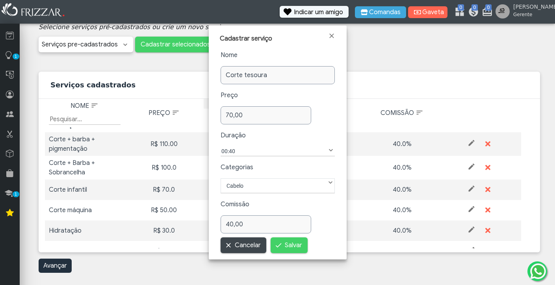
click at [285, 244] on span "Salvar" at bounding box center [293, 246] width 17 height 12
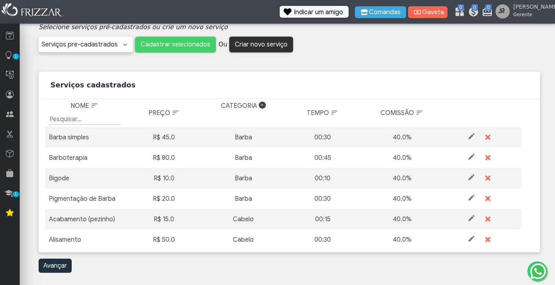
click at [268, 48] on span "Criar novo serviço" at bounding box center [261, 45] width 53 height 12
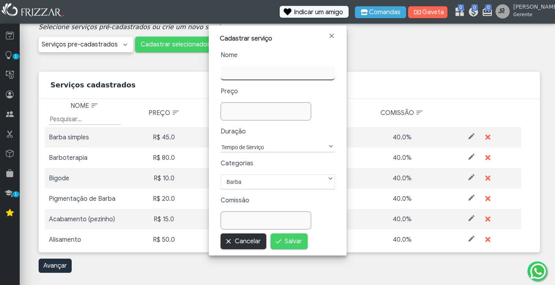
click at [257, 240] on span "Cancelar" at bounding box center [248, 242] width 26 height 12
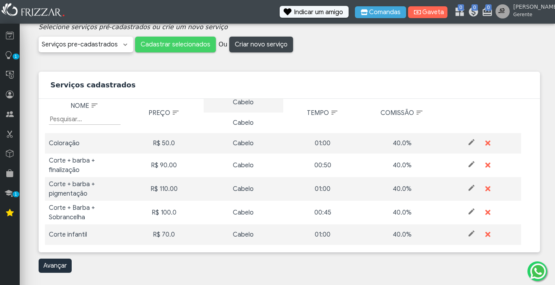
scroll to position [117, 0]
click at [249, 45] on span "Criar novo serviço" at bounding box center [261, 45] width 53 height 12
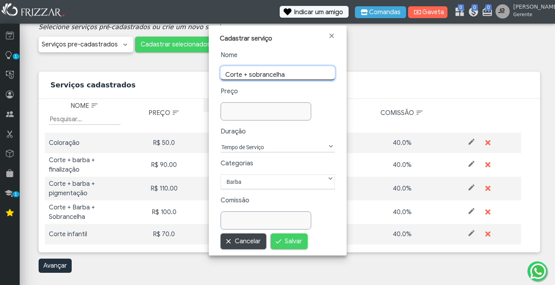
type input "Corte + sobrancelha"
click at [234, 111] on input "text" at bounding box center [266, 113] width 90 height 14
type input "65,00"
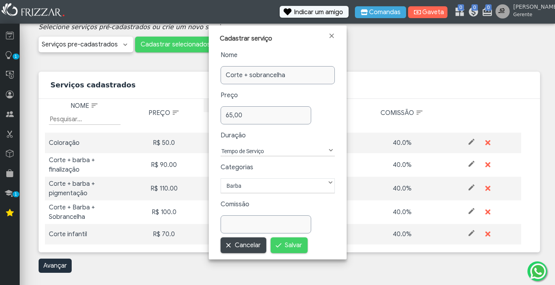
click at [255, 148] on label "Tempo de Serviço" at bounding box center [274, 151] width 106 height 9
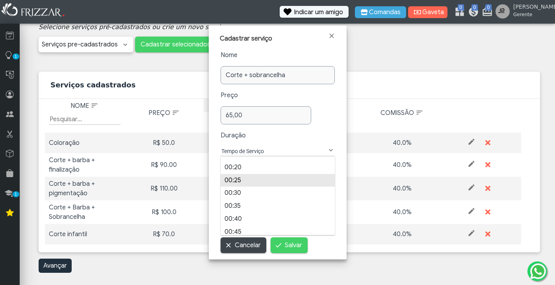
scroll to position [56, 0]
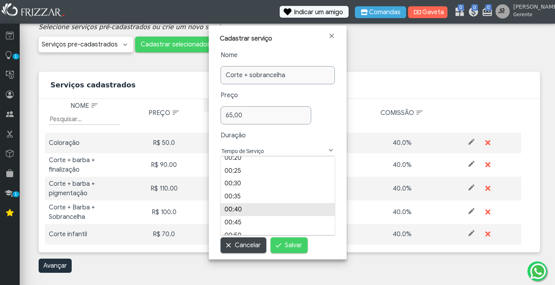
click at [232, 209] on li "00:40" at bounding box center [278, 209] width 114 height 13
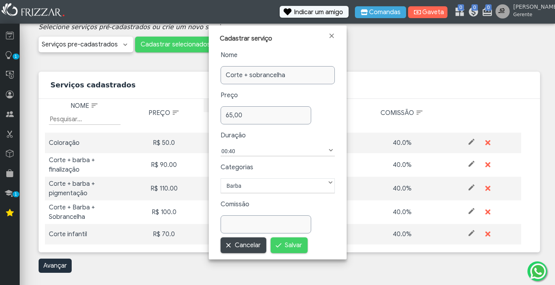
click at [248, 186] on label "Barba" at bounding box center [278, 185] width 104 height 9
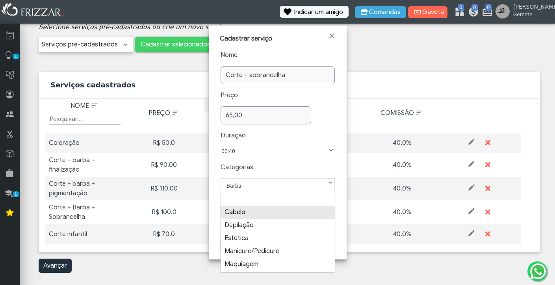
click at [242, 211] on li "Cabelo" at bounding box center [278, 212] width 114 height 13
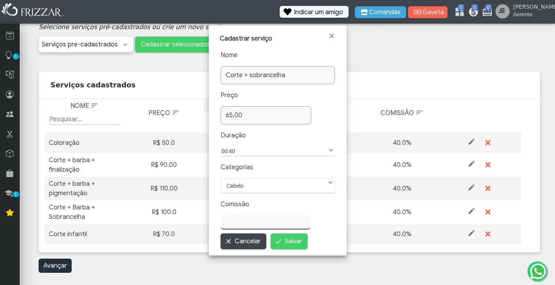
click at [242, 216] on input "text" at bounding box center [266, 223] width 90 height 14
type input "40,00"
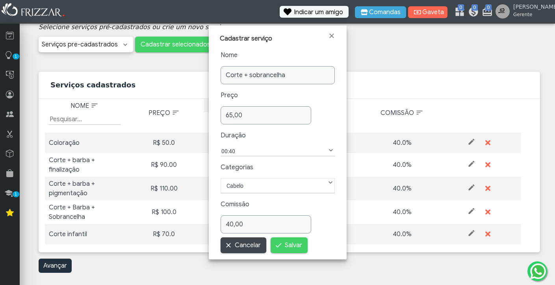
click at [318, 211] on div "Nome Corte + sobrancelha Preço 65,00 Duração Tempo de Serviço 00:05 00:10 00:15…" at bounding box center [278, 141] width 114 height 183
click at [286, 245] on span "Salvar" at bounding box center [293, 246] width 17 height 12
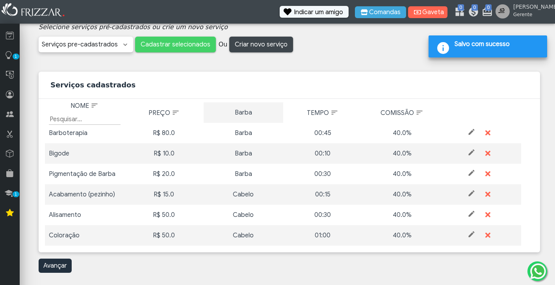
scroll to position [27, 0]
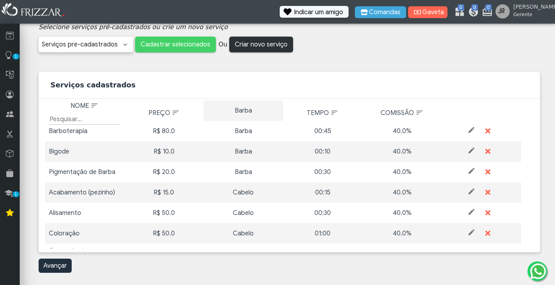
click at [256, 45] on span "Criar novo serviço" at bounding box center [261, 45] width 53 height 12
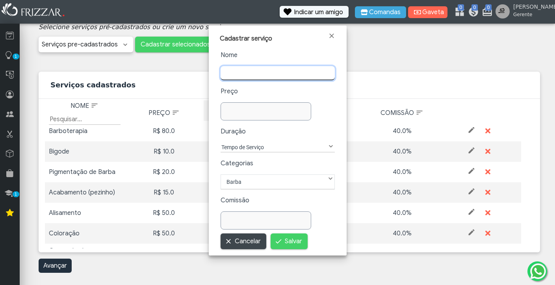
click at [248, 72] on input "text" at bounding box center [278, 73] width 114 height 14
click at [229, 74] on input "corte raspado" at bounding box center [278, 73] width 114 height 14
type input "Corte raspado"
click at [238, 109] on input "text" at bounding box center [266, 111] width 91 height 18
type input "40,00"
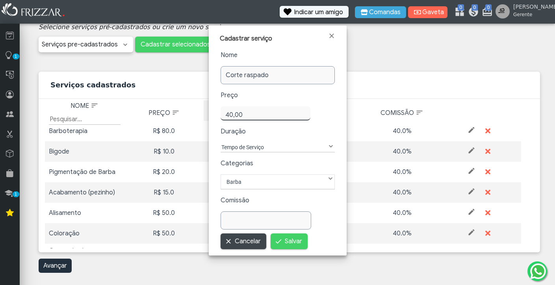
click at [272, 149] on label "Tempo de Serviço" at bounding box center [274, 147] width 106 height 9
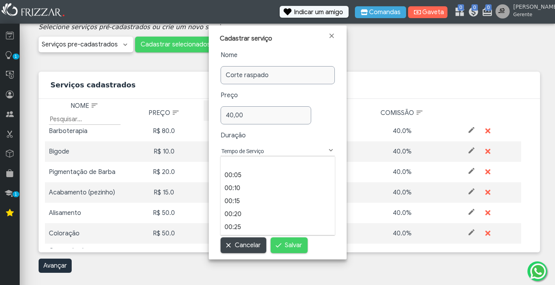
scroll to position [8, 40]
click at [240, 212] on li "00:20" at bounding box center [278, 214] width 114 height 13
click at [251, 151] on label "00:20" at bounding box center [274, 151] width 106 height 9
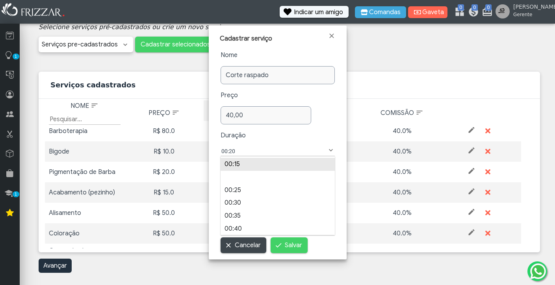
scroll to position [38, 0]
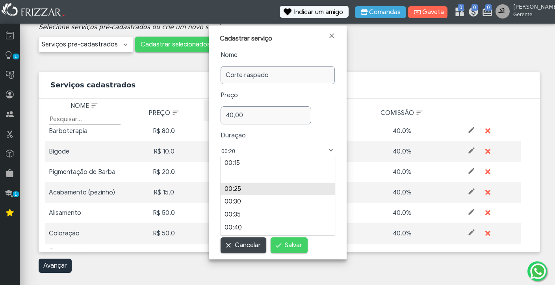
click at [242, 188] on li "00:25" at bounding box center [278, 189] width 114 height 13
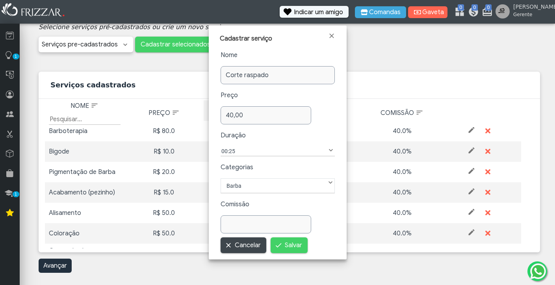
click at [252, 188] on label "Barba" at bounding box center [278, 185] width 104 height 9
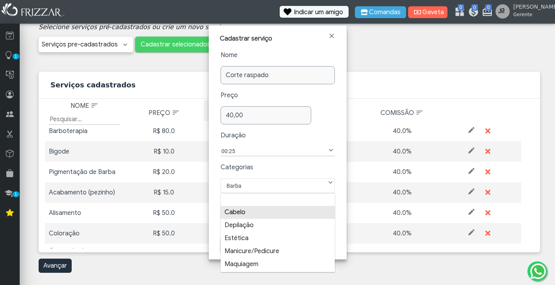
click at [247, 212] on li "Cabelo" at bounding box center [278, 212] width 114 height 13
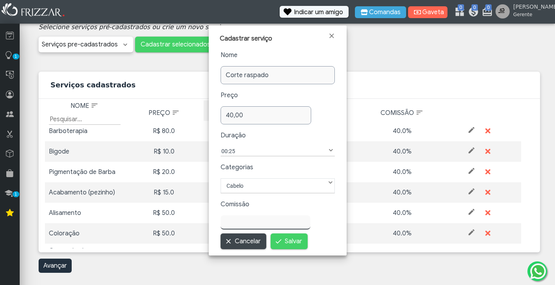
click at [246, 216] on input "text" at bounding box center [266, 223] width 90 height 14
type input "40,00"
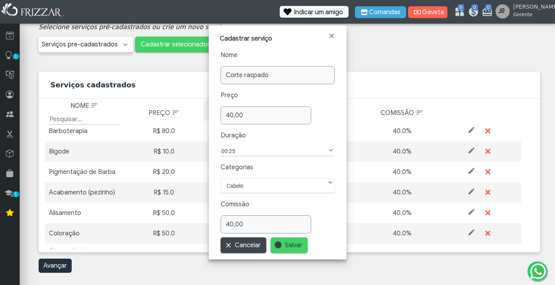
click at [297, 242] on span "Salvar" at bounding box center [293, 246] width 17 height 12
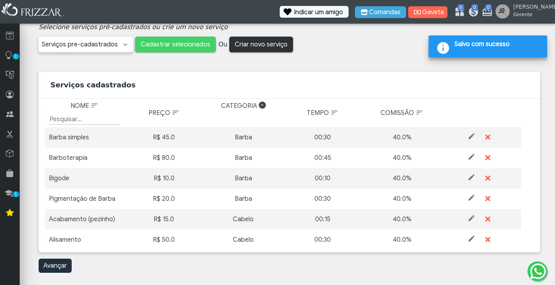
click at [256, 43] on span "Criar novo serviço" at bounding box center [261, 45] width 53 height 12
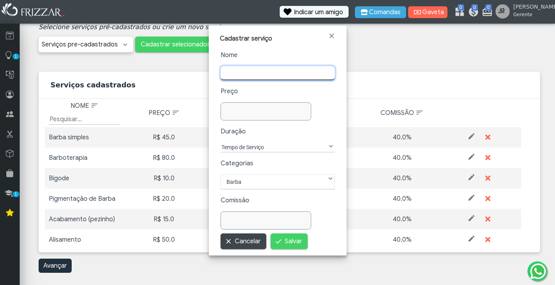
click at [253, 70] on input "text" at bounding box center [278, 73] width 114 height 14
click at [249, 73] on input "Corte maquina" at bounding box center [278, 73] width 114 height 14
click at [251, 73] on input "Corte maquina" at bounding box center [278, 73] width 114 height 14
click at [279, 78] on input "Corte máquina" at bounding box center [278, 73] width 114 height 14
type input "Corte máquina 1 PENTE"
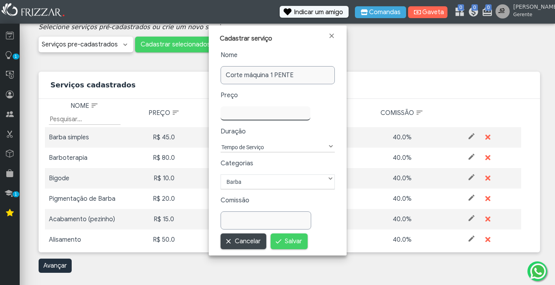
click at [264, 110] on input "text" at bounding box center [266, 113] width 90 height 14
type input "35,00"
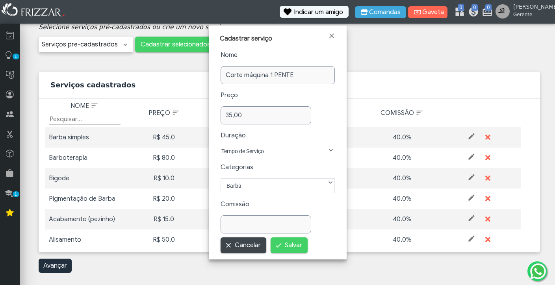
click at [267, 147] on label "Tempo de Serviço" at bounding box center [274, 151] width 106 height 9
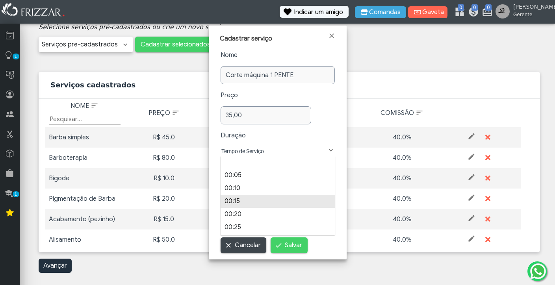
click at [242, 198] on li "00:15" at bounding box center [278, 201] width 114 height 13
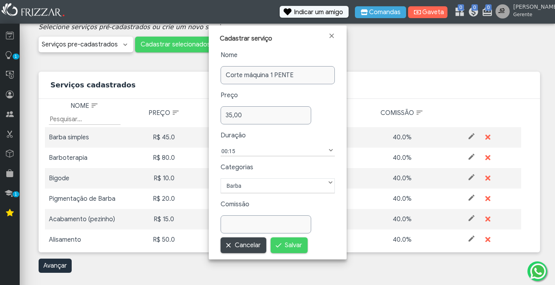
click at [248, 190] on label "Barba" at bounding box center [278, 185] width 104 height 9
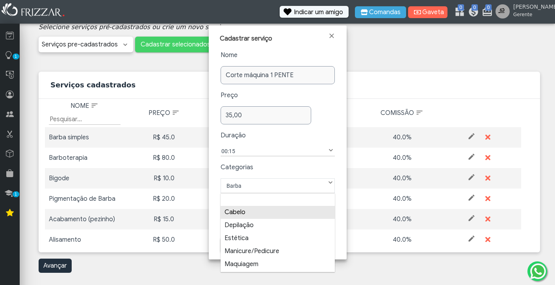
click at [244, 212] on li "Cabelo" at bounding box center [278, 212] width 114 height 13
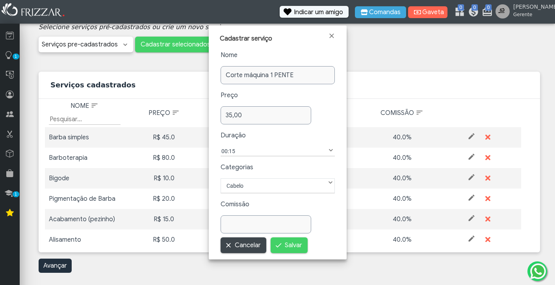
click at [247, 221] on input "text" at bounding box center [266, 225] width 91 height 18
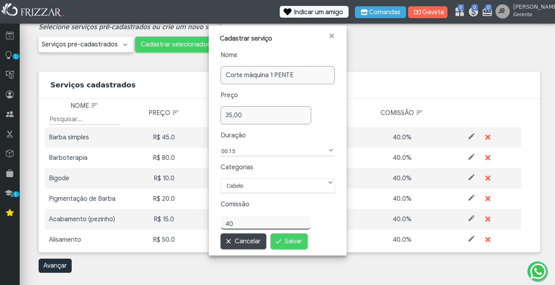
type input "40,00"
click at [292, 236] on form "Nome Corte máquina 1 PENTE Preço 35,00 Duração Tempo de Serviço 00:05 00:10 00:…" at bounding box center [278, 149] width 114 height 199
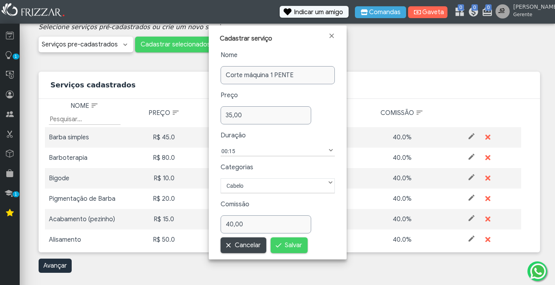
click at [291, 250] on span "Salvar" at bounding box center [293, 246] width 17 height 12
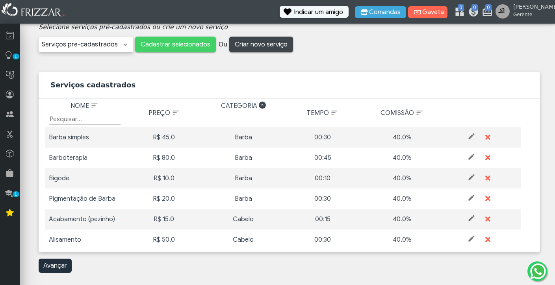
scroll to position [0, 0]
click at [260, 104] on span "Categoria: activate to sort column descending" at bounding box center [262, 105] width 7 height 7
click at [260, 104] on span "Categoria: activate to sort column ascending" at bounding box center [262, 105] width 7 height 7
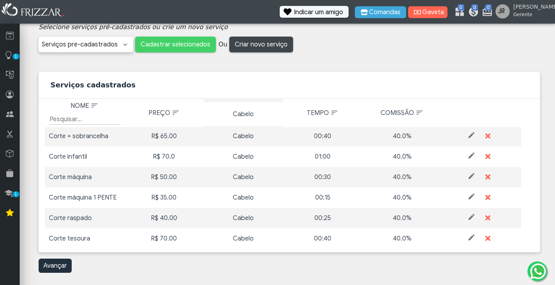
scroll to position [218, 0]
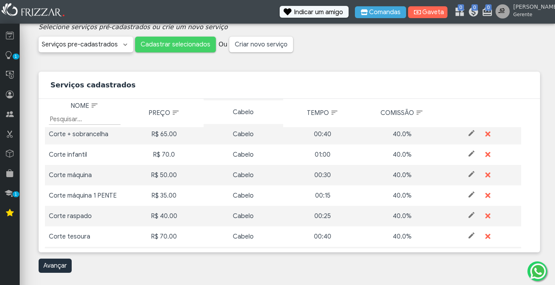
click at [259, 43] on span "Criar novo serviço" at bounding box center [261, 45] width 53 height 12
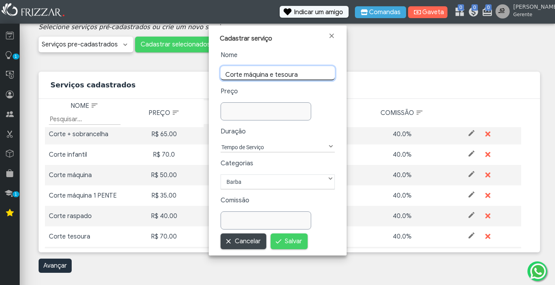
type input "Corte máquina e tesoura"
click at [238, 115] on input "text" at bounding box center [266, 111] width 91 height 18
type input "60,00"
click at [259, 145] on div "Nome Corte máquina e tesoura Preço 60,00 Duração Tempo de Serviço 00:05 00:10 0…" at bounding box center [278, 139] width 114 height 179
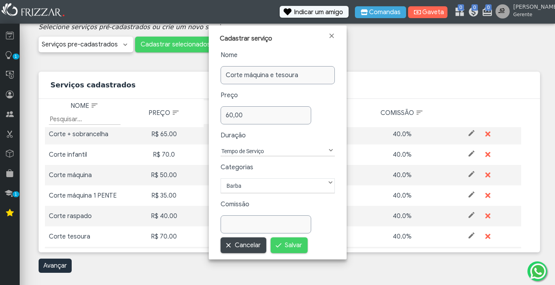
click at [255, 151] on label "Tempo de Serviço" at bounding box center [274, 151] width 106 height 9
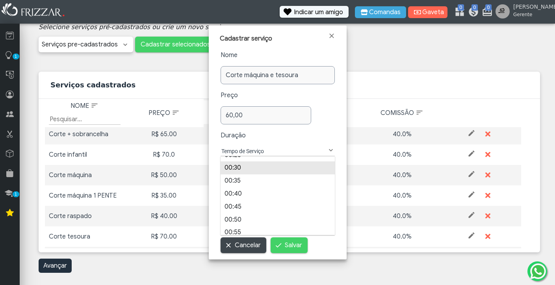
scroll to position [71, 0]
click at [236, 169] on li "00:30" at bounding box center [278, 169] width 114 height 13
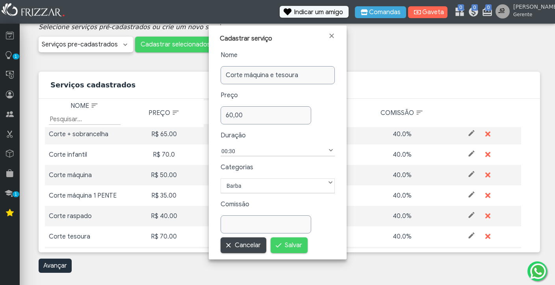
click at [252, 186] on label "Barba" at bounding box center [278, 185] width 104 height 9
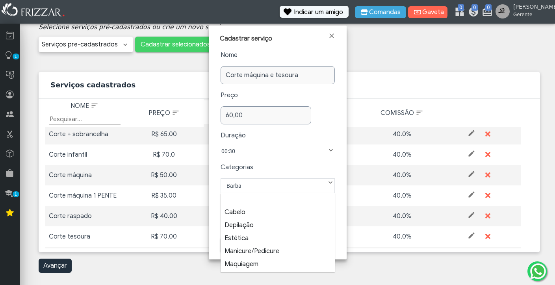
scroll to position [8, 40]
click at [245, 212] on li "Cabelo" at bounding box center [278, 212] width 114 height 13
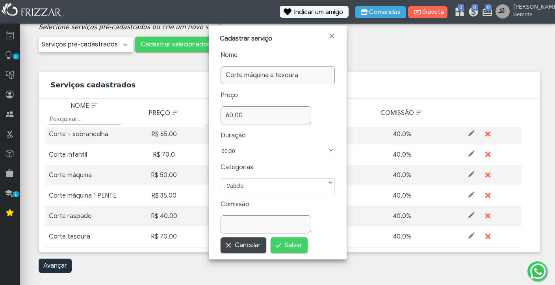
click at [245, 217] on input "text" at bounding box center [266, 225] width 91 height 18
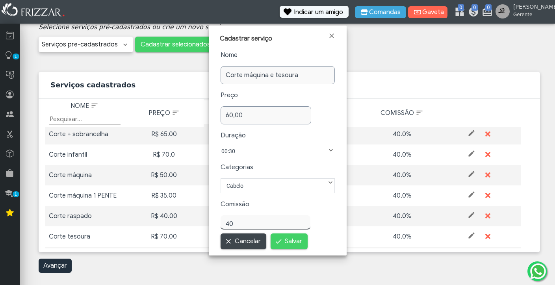
type input "40,00"
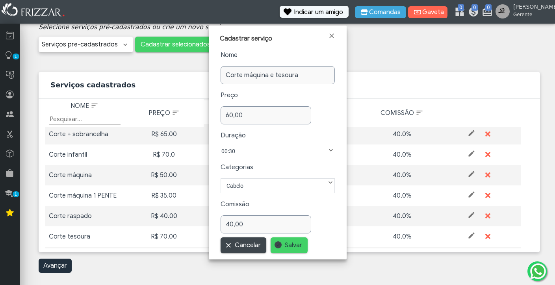
click at [289, 245] on span "Salvar" at bounding box center [293, 246] width 17 height 12
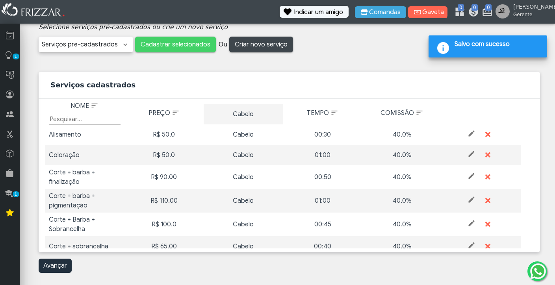
scroll to position [106, 0]
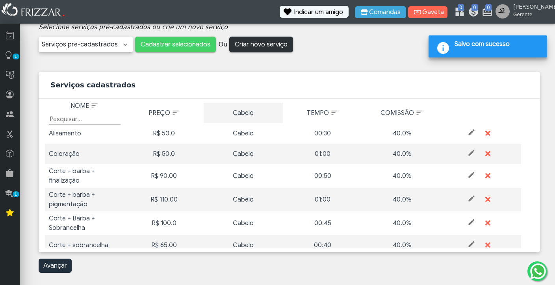
click at [259, 49] on span "Criar novo serviço" at bounding box center [261, 45] width 53 height 12
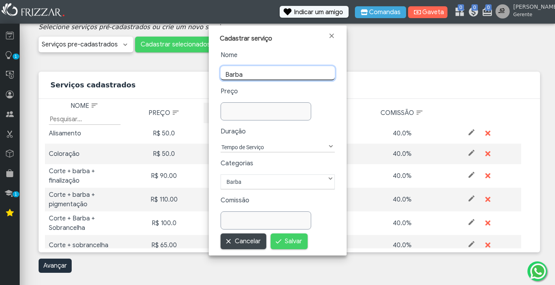
click at [254, 75] on input "Barba" at bounding box center [278, 73] width 114 height 14
type input "Barba modelada"
click at [238, 112] on input "text" at bounding box center [266, 111] width 91 height 18
type input "60,00"
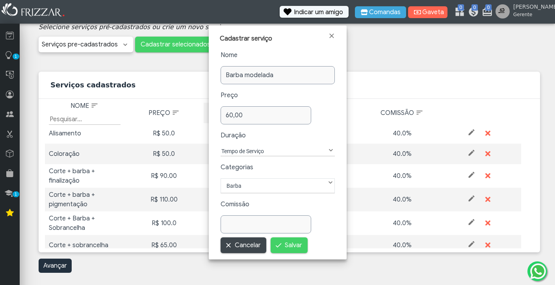
click at [245, 147] on label "Tempo de Serviço" at bounding box center [274, 151] width 106 height 9
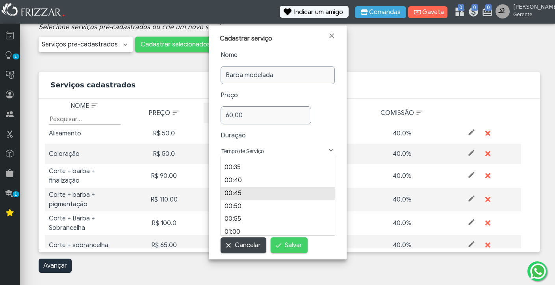
scroll to position [86, 0]
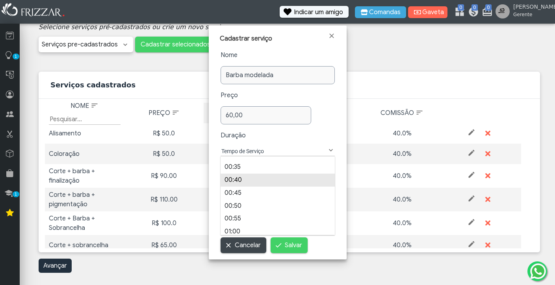
click at [237, 181] on li "00:40" at bounding box center [278, 180] width 114 height 13
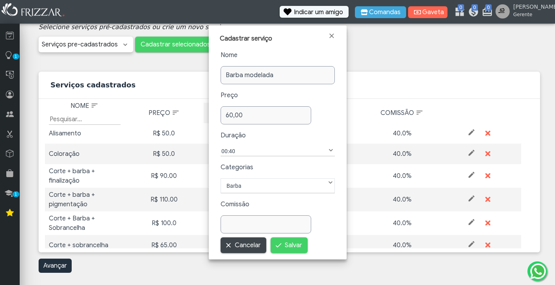
click at [242, 225] on input "text" at bounding box center [266, 225] width 91 height 18
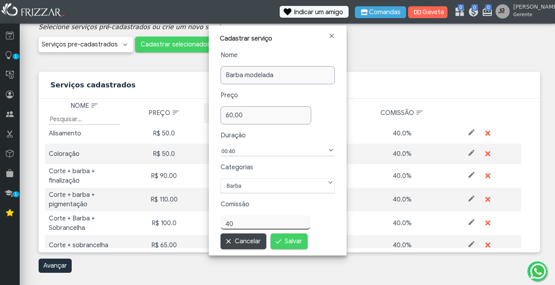
type input "40,00"
click at [282, 236] on form "Nome Barba modelada Preço 60,00 Duração Tempo de Serviço 00:05 00:10 00:15 00:2…" at bounding box center [278, 149] width 114 height 199
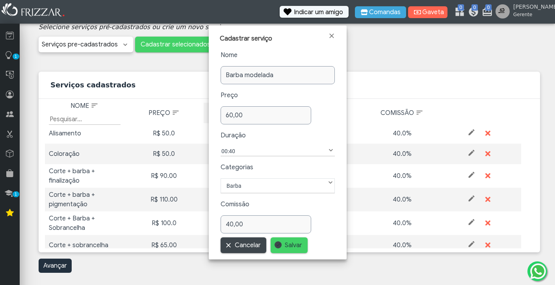
click at [281, 245] on span "submit" at bounding box center [278, 245] width 7 height 7
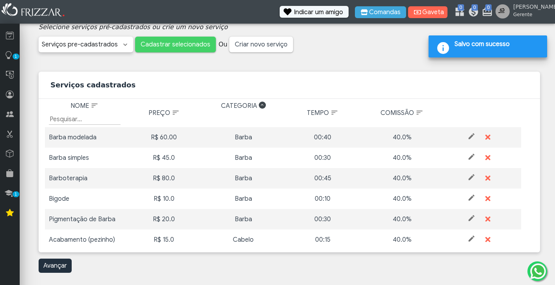
click at [271, 44] on span "Criar novo serviço" at bounding box center [261, 45] width 53 height 12
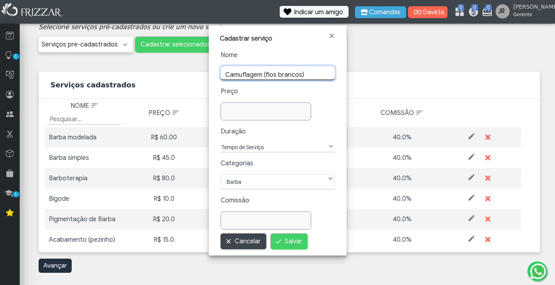
type input "Camuflagem (fios brancos)"
click at [249, 111] on input "text" at bounding box center [266, 113] width 90 height 14
type input "50,00"
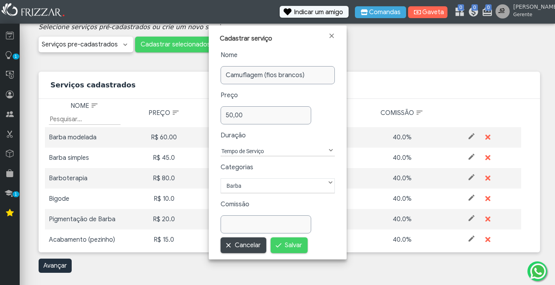
click at [268, 147] on label "Tempo de Serviço" at bounding box center [274, 151] width 106 height 9
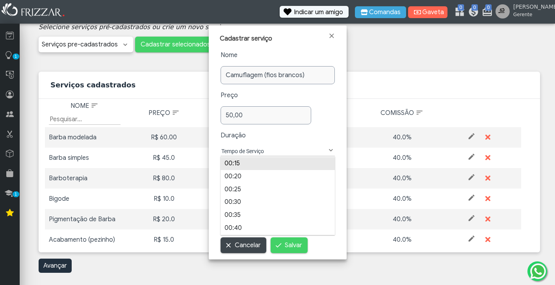
scroll to position [45, 0]
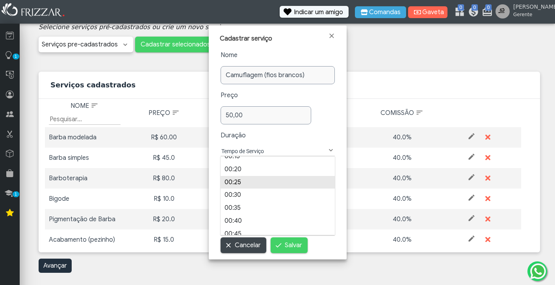
click at [241, 180] on li "00:25" at bounding box center [278, 182] width 114 height 13
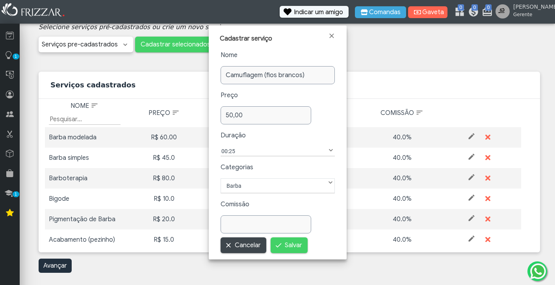
click at [250, 188] on label "Barba" at bounding box center [278, 185] width 104 height 9
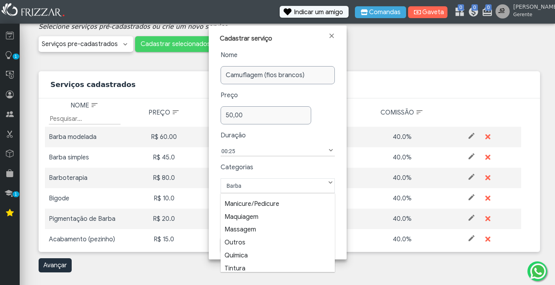
scroll to position [46, 0]
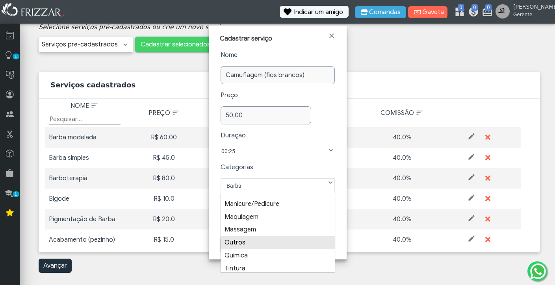
click at [240, 240] on li "Outros" at bounding box center [278, 242] width 114 height 13
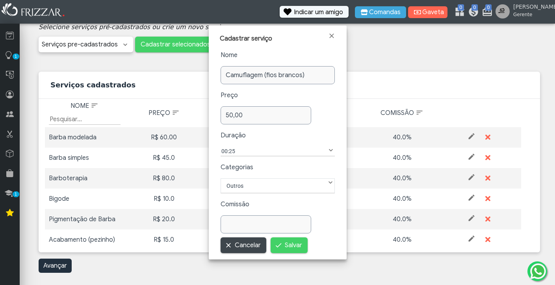
click at [269, 186] on label "Outros" at bounding box center [278, 185] width 104 height 9
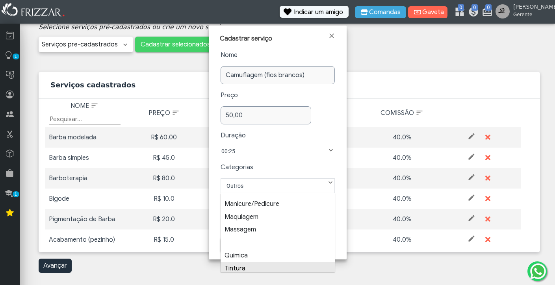
click at [241, 266] on li "Tintura" at bounding box center [278, 268] width 114 height 13
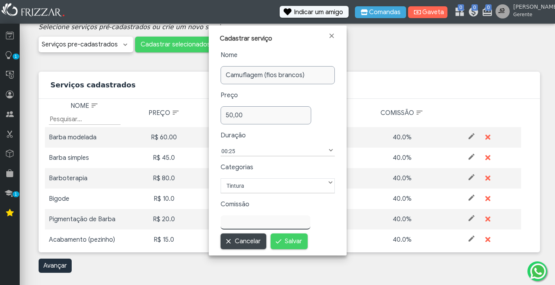
click at [246, 230] on form "Nome Camuflagem (fios brancos) Preço 50,00 Duração Tempo de Serviço 00:05 00:10…" at bounding box center [278, 149] width 114 height 199
type input "40,00"
click at [294, 240] on span "Salvar" at bounding box center [293, 242] width 17 height 12
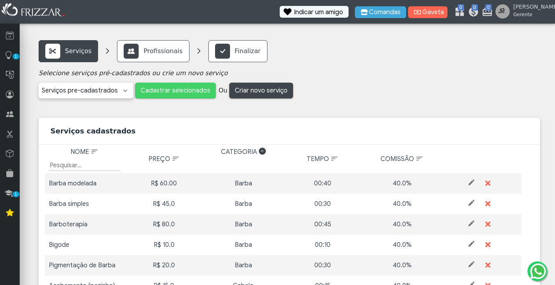
scroll to position [0, 0]
click at [159, 49] on p "Profissionais" at bounding box center [162, 50] width 39 height 9
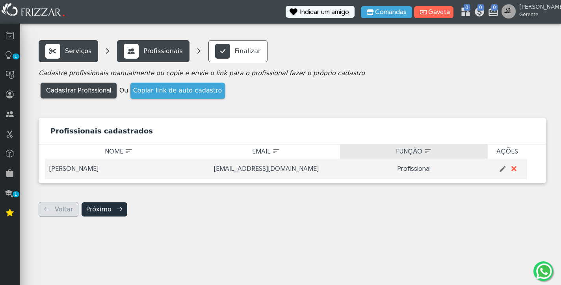
click at [426, 152] on span "Função: activate to sort column ascending" at bounding box center [428, 151] width 8 height 8
click at [426, 152] on span "Função: activate to sort column descending" at bounding box center [427, 150] width 7 height 7
click at [503, 168] on span "button" at bounding box center [502, 168] width 7 height 7
click at [221, 52] on icon at bounding box center [222, 51] width 15 height 15
